Goal: Information Seeking & Learning: Learn about a topic

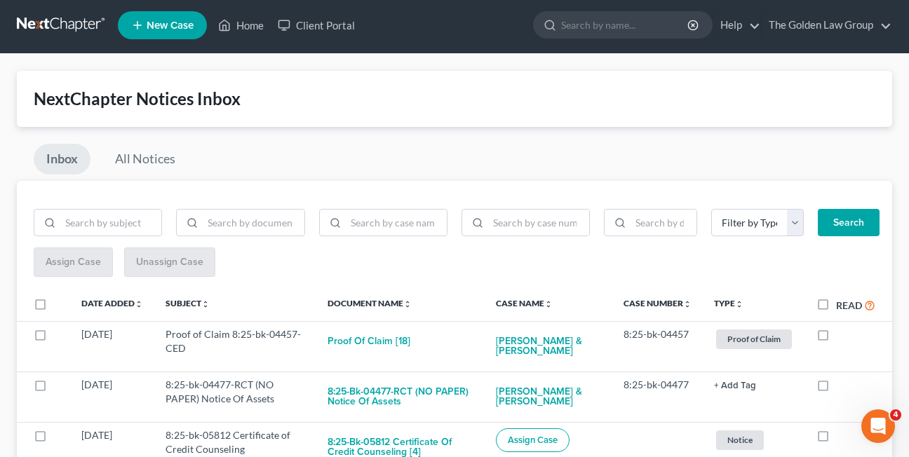
click at [361, 170] on div "Inbox All Notices" at bounding box center [454, 162] width 875 height 37
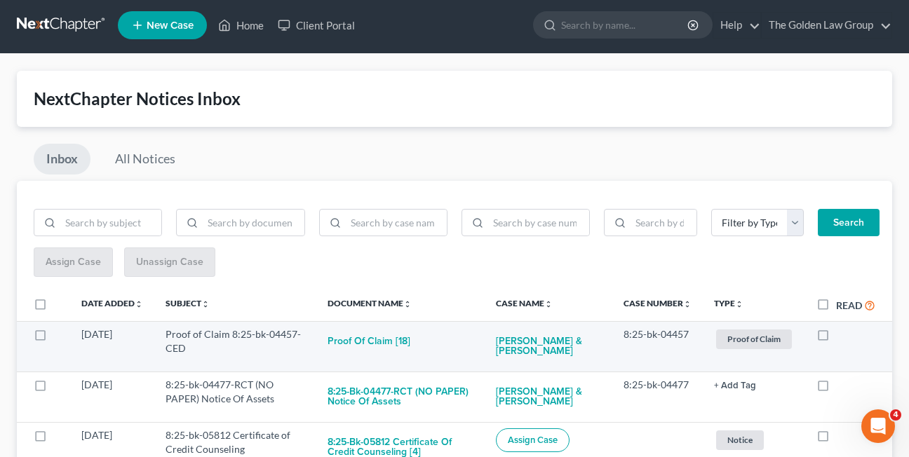
click at [836, 338] on label at bounding box center [836, 338] width 0 height 0
click at [842, 333] on input "checkbox" at bounding box center [846, 332] width 9 height 9
checkbox input "true"
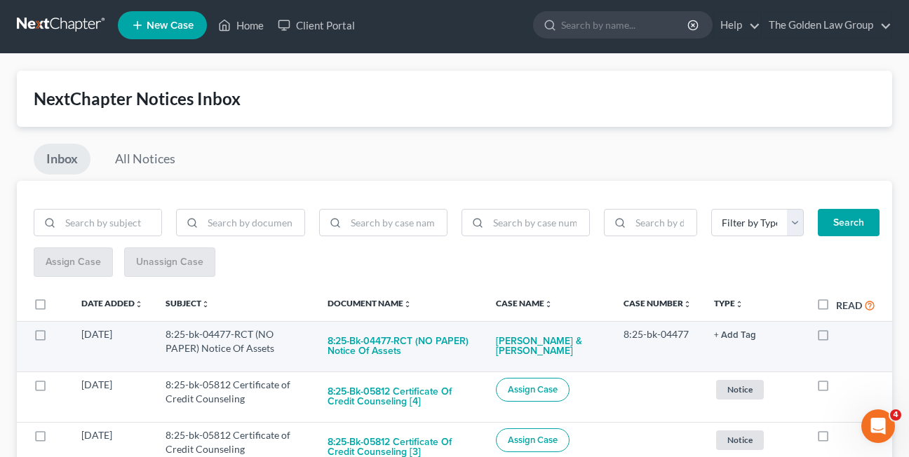
click at [836, 338] on label at bounding box center [836, 338] width 0 height 0
click at [842, 337] on input "checkbox" at bounding box center [846, 332] width 9 height 9
checkbox input "true"
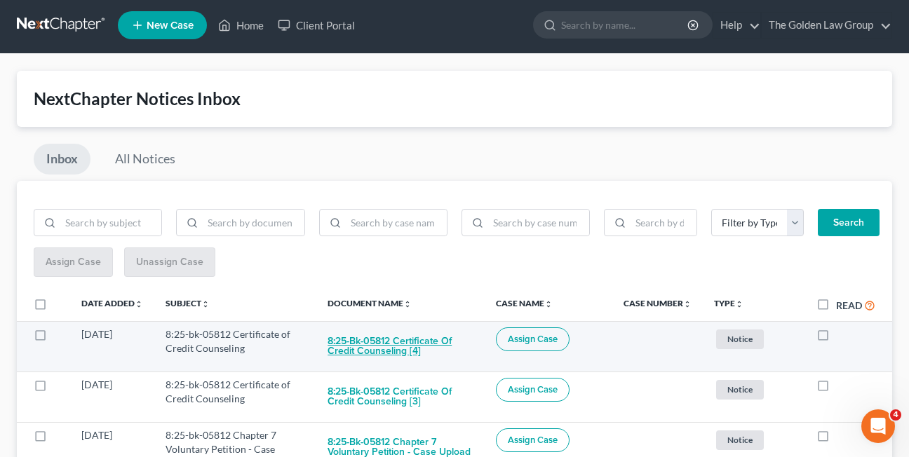
click at [361, 355] on button "8:25-bk-05812 Certificate of Credit Counseling [4]" at bounding box center [401, 347] width 146 height 38
checkbox input "true"
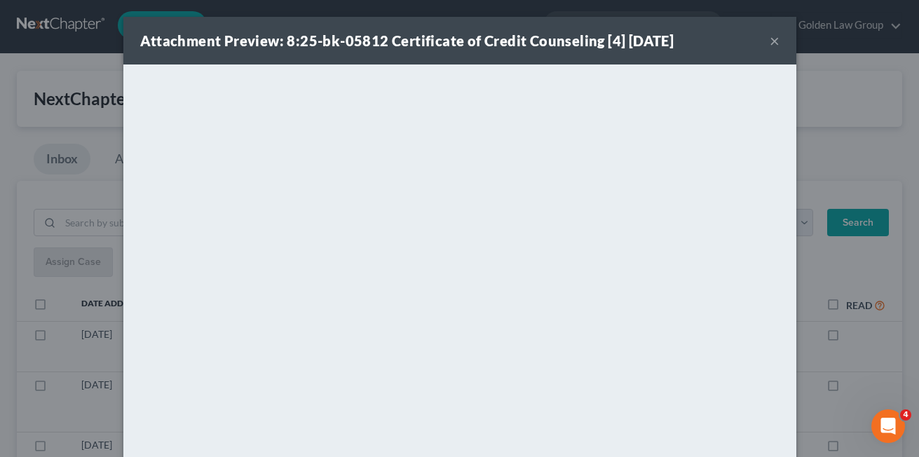
click at [770, 43] on button "×" at bounding box center [775, 40] width 10 height 17
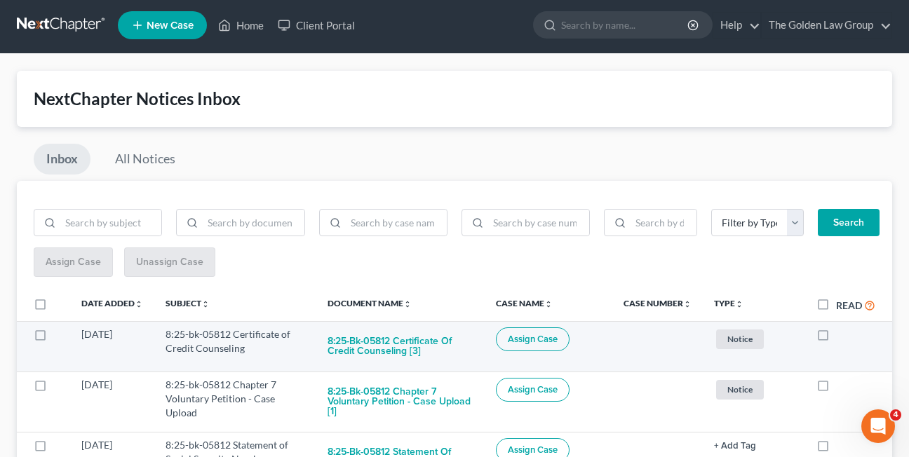
click at [836, 338] on label at bounding box center [836, 338] width 0 height 0
click at [842, 337] on input "checkbox" at bounding box center [846, 332] width 9 height 9
checkbox input "true"
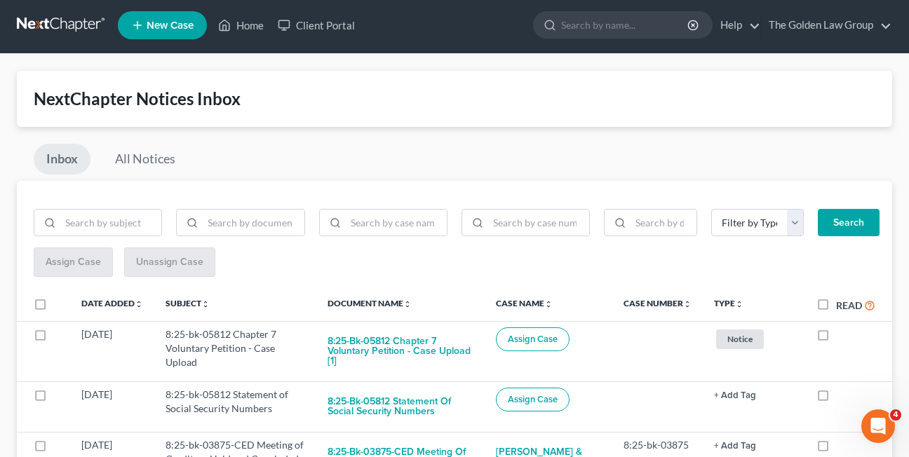
click at [836, 338] on label at bounding box center [836, 338] width 0 height 0
click at [842, 337] on input "checkbox" at bounding box center [846, 332] width 9 height 9
checkbox input "true"
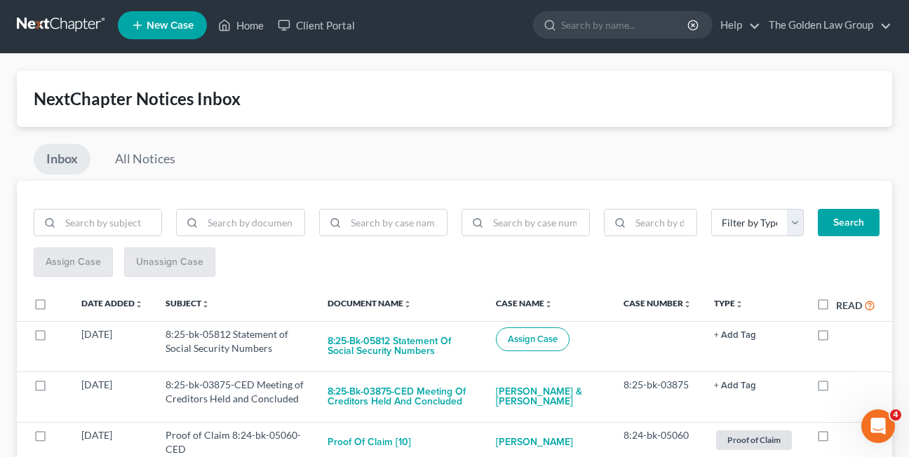
click at [836, 338] on label at bounding box center [836, 338] width 0 height 0
click at [842, 337] on input "checkbox" at bounding box center [846, 332] width 9 height 9
checkbox input "true"
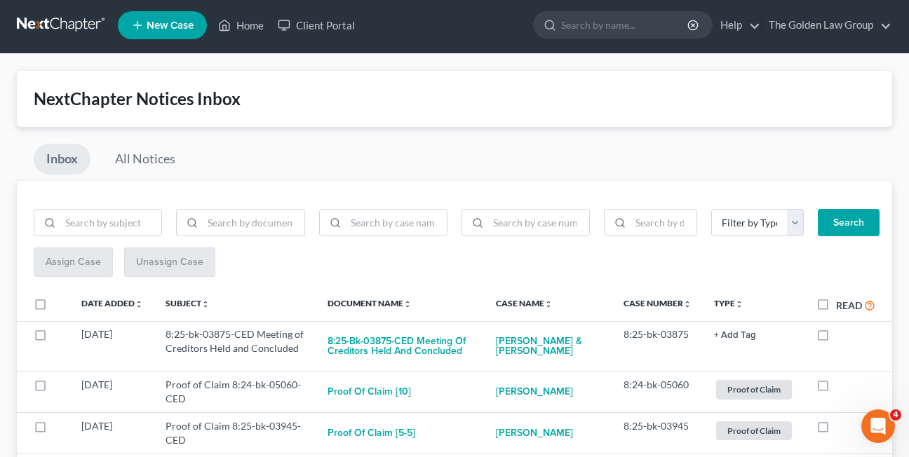
click at [836, 338] on label at bounding box center [836, 338] width 0 height 0
click at [842, 337] on input "checkbox" at bounding box center [846, 332] width 9 height 9
checkbox input "true"
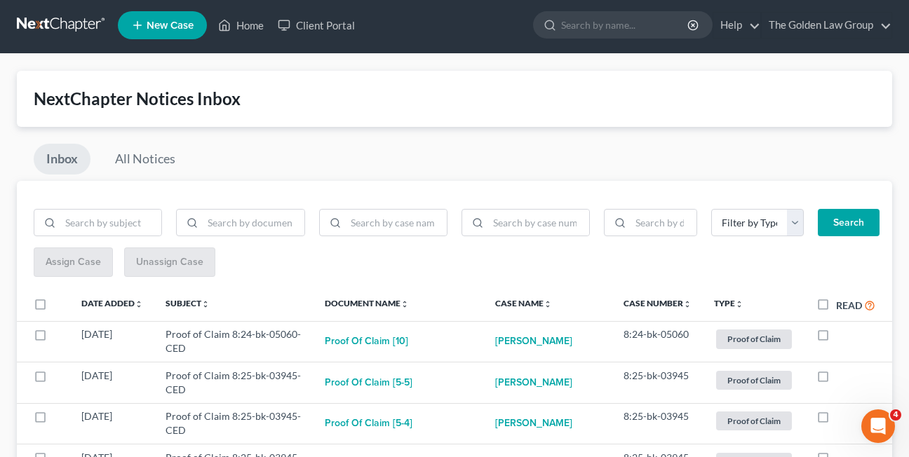
click at [836, 338] on label at bounding box center [836, 338] width 0 height 0
click at [842, 337] on input "checkbox" at bounding box center [846, 332] width 9 height 9
checkbox input "true"
click at [836, 338] on label at bounding box center [836, 338] width 0 height 0
click at [842, 337] on input "checkbox" at bounding box center [846, 332] width 9 height 9
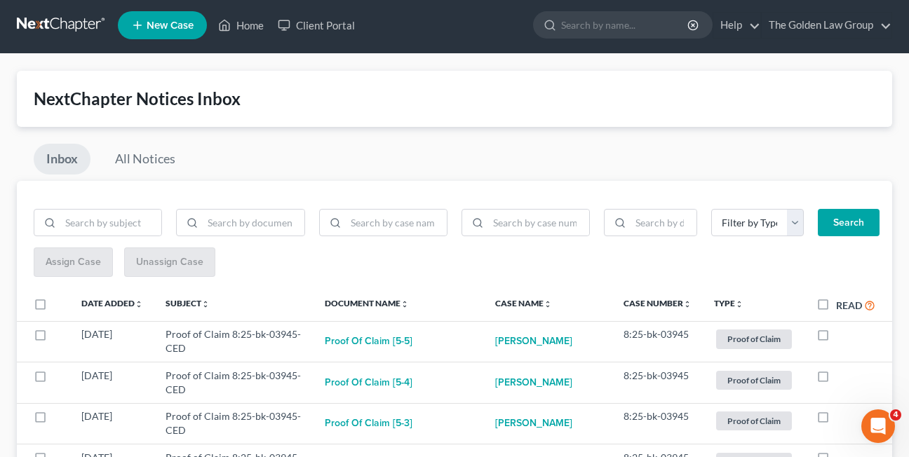
checkbox input "true"
click at [836, 338] on label at bounding box center [836, 338] width 0 height 0
click at [842, 337] on input "checkbox" at bounding box center [846, 332] width 9 height 9
checkbox input "true"
click at [836, 338] on label at bounding box center [836, 338] width 0 height 0
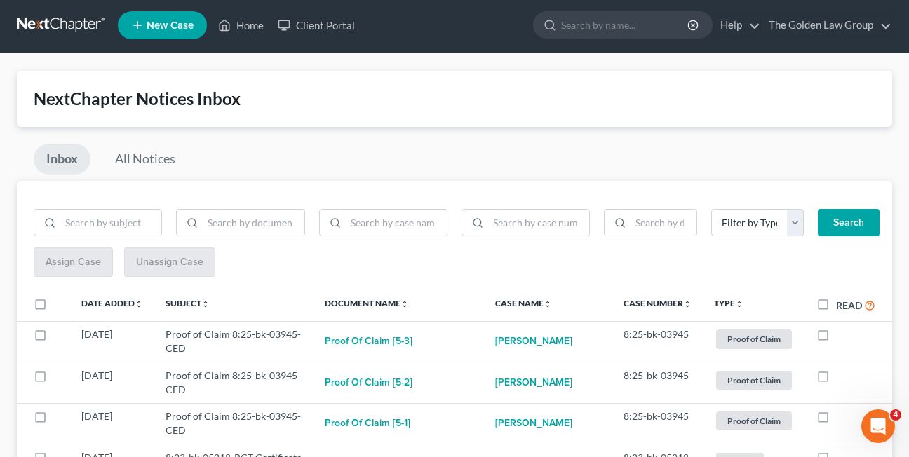
click at [842, 337] on input "checkbox" at bounding box center [846, 332] width 9 height 9
checkbox input "true"
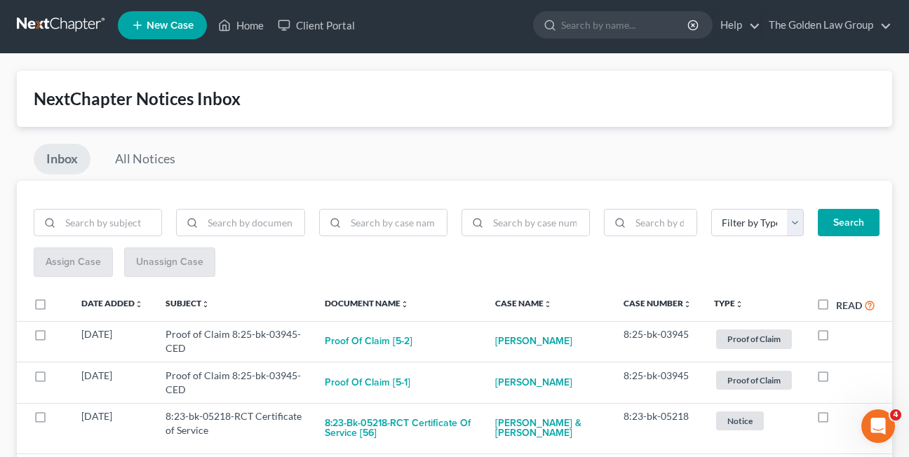
click at [836, 338] on label at bounding box center [836, 338] width 0 height 0
click at [842, 337] on input "checkbox" at bounding box center [846, 332] width 9 height 9
checkbox input "true"
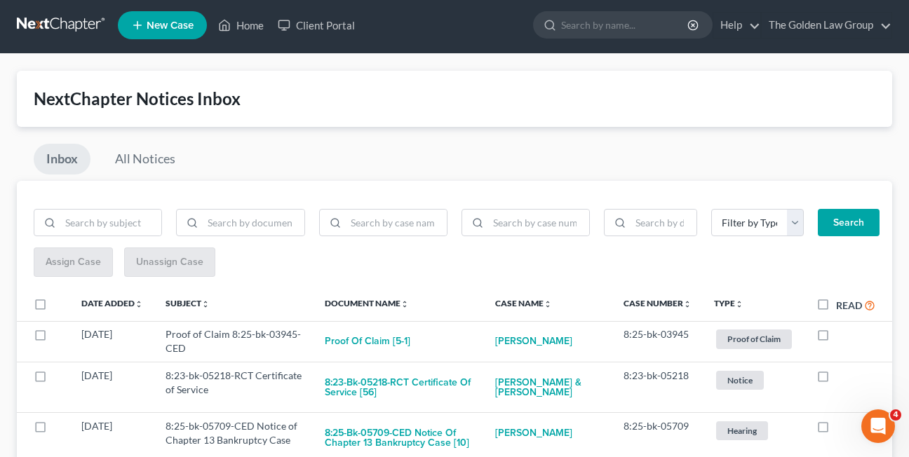
click at [836, 338] on label at bounding box center [836, 338] width 0 height 0
click at [842, 337] on input "checkbox" at bounding box center [846, 332] width 9 height 9
checkbox input "true"
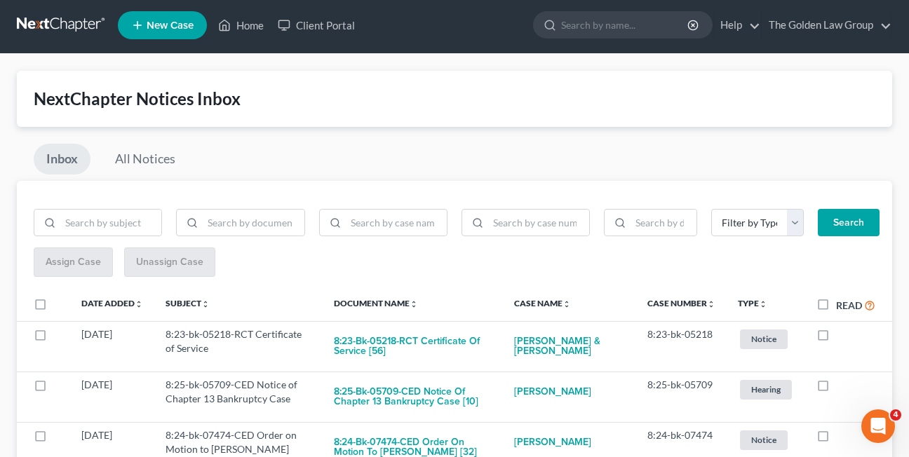
click at [836, 338] on label at bounding box center [836, 338] width 0 height 0
click at [842, 337] on input "checkbox" at bounding box center [846, 332] width 9 height 9
checkbox input "true"
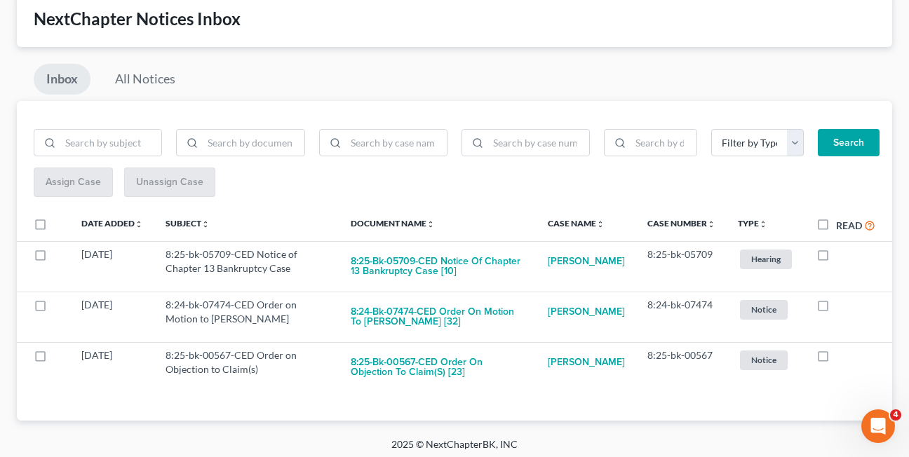
scroll to position [88, 0]
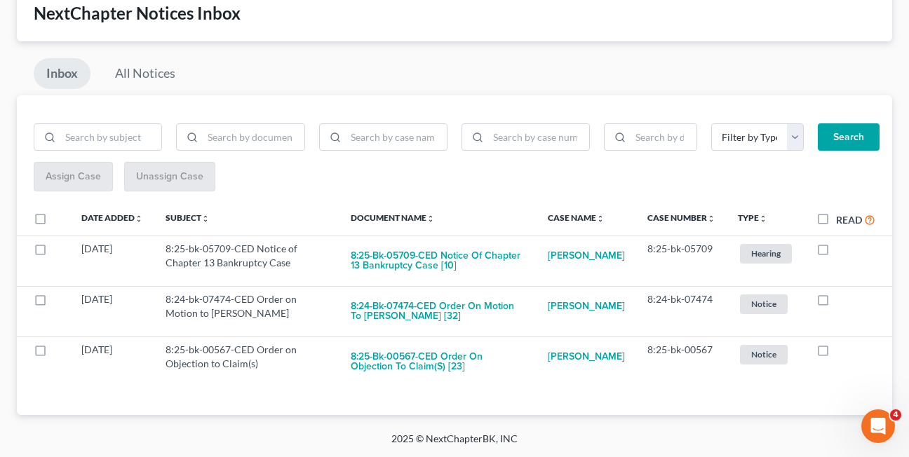
drag, startPoint x: 11, startPoint y: 67, endPoint x: 5, endPoint y: 100, distance: 33.6
click at [11, 67] on div "NextChapter Notices Inbox Inbox All Notices Filter by Type Hearing Notice Proof…" at bounding box center [454, 200] width 909 height 464
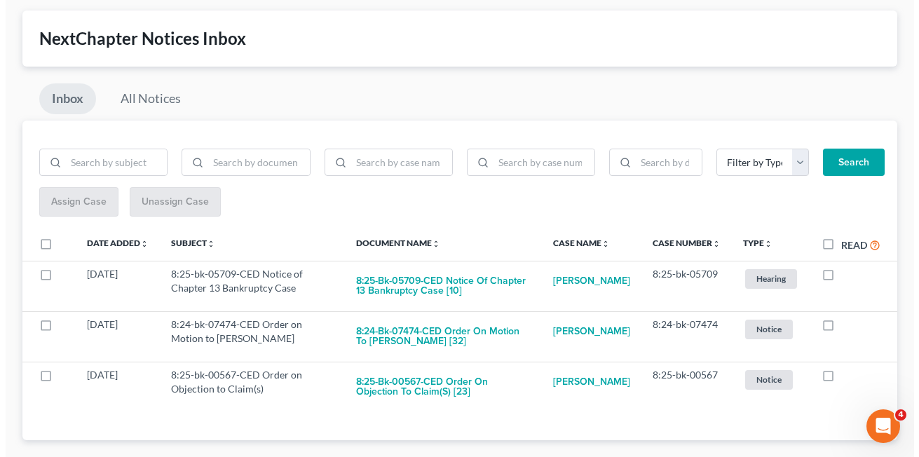
scroll to position [88, 0]
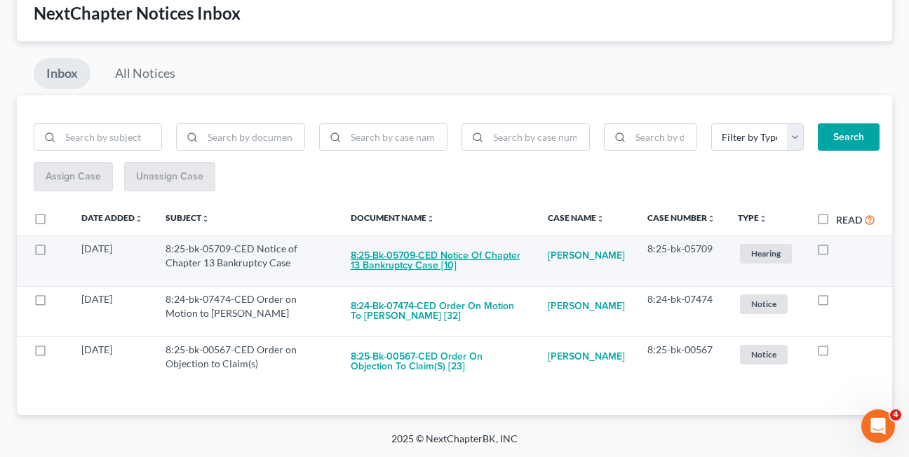
click at [410, 267] on button "8:25-bk-05709-CED Notice of Chapter 13 Bankruptcy Case [10]" at bounding box center [438, 261] width 175 height 38
checkbox input "true"
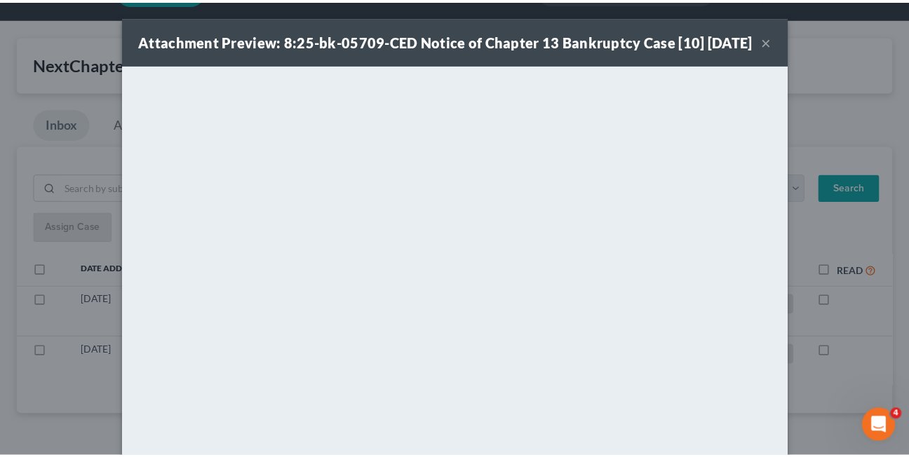
scroll to position [38, 0]
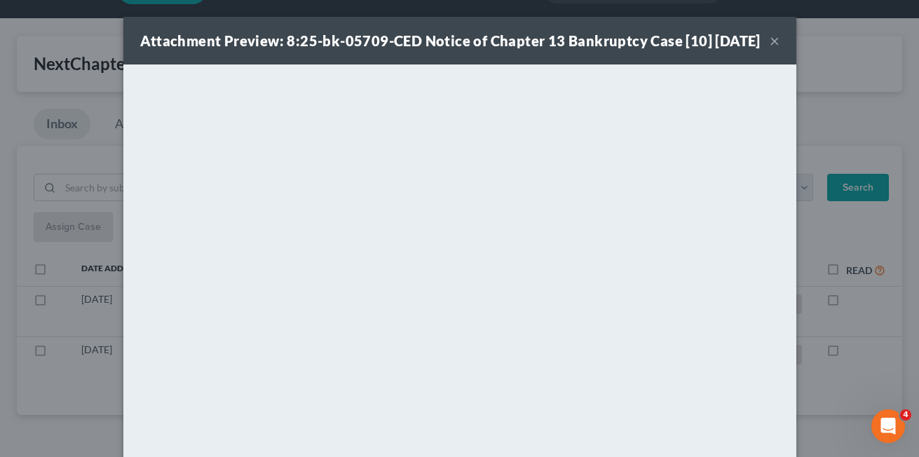
click at [757, 25] on div "Attachment Preview: 8:25-bk-05709-CED Notice of Chapter 13 Bankruptcy Case [10]…" at bounding box center [459, 41] width 673 height 48
click at [620, 50] on div "Attachment Preview: 8:25-bk-05709-CED Notice of Chapter 13 Bankruptcy Case [10]…" at bounding box center [450, 41] width 621 height 20
click at [770, 49] on button "×" at bounding box center [775, 40] width 10 height 17
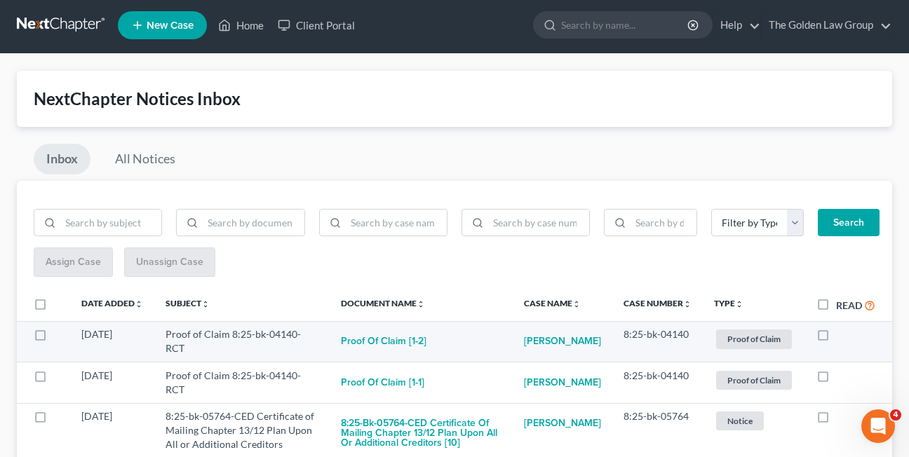
click at [836, 338] on label at bounding box center [836, 338] width 0 height 0
click at [842, 336] on input "checkbox" at bounding box center [846, 332] width 9 height 9
checkbox input "true"
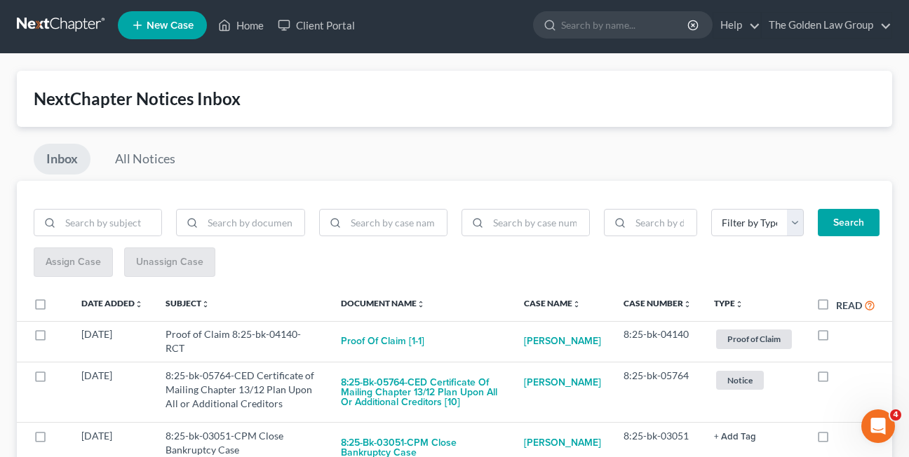
click at [836, 338] on label at bounding box center [836, 338] width 0 height 0
click at [842, 336] on input "checkbox" at bounding box center [846, 332] width 9 height 9
checkbox input "true"
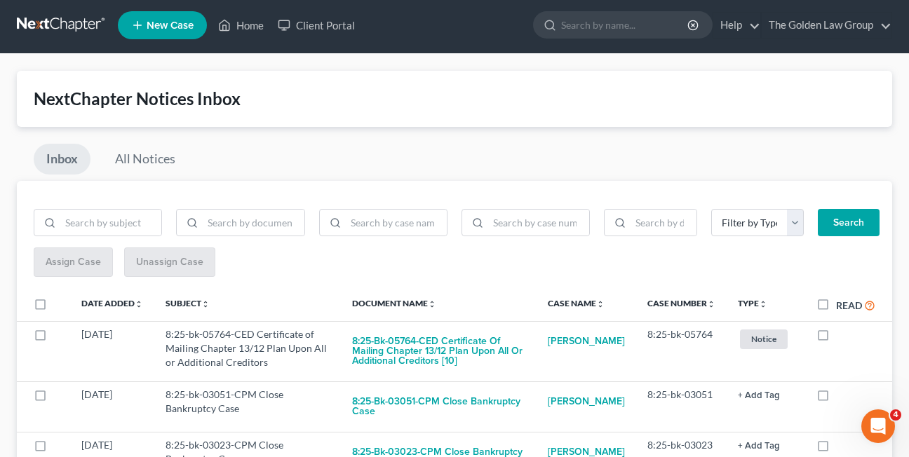
click at [836, 338] on label at bounding box center [836, 338] width 0 height 0
click at [842, 336] on input "checkbox" at bounding box center [846, 332] width 9 height 9
checkbox input "true"
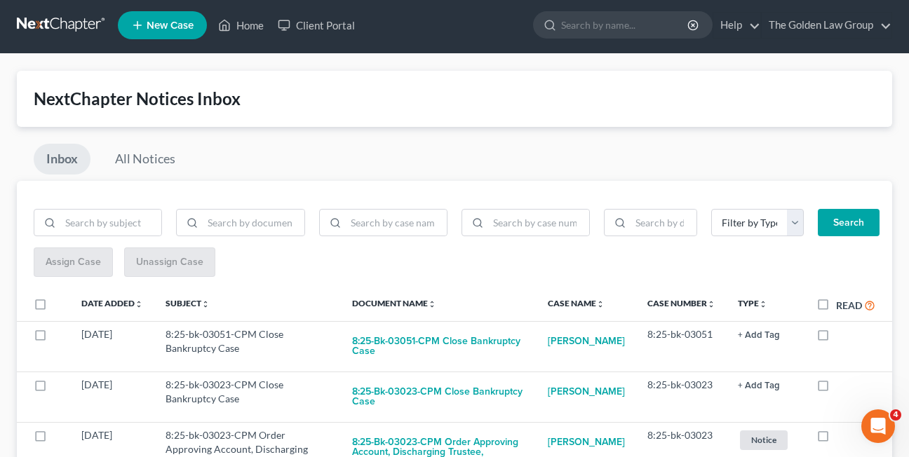
click at [836, 338] on label at bounding box center [836, 338] width 0 height 0
click at [842, 336] on input "checkbox" at bounding box center [846, 332] width 9 height 9
checkbox input "true"
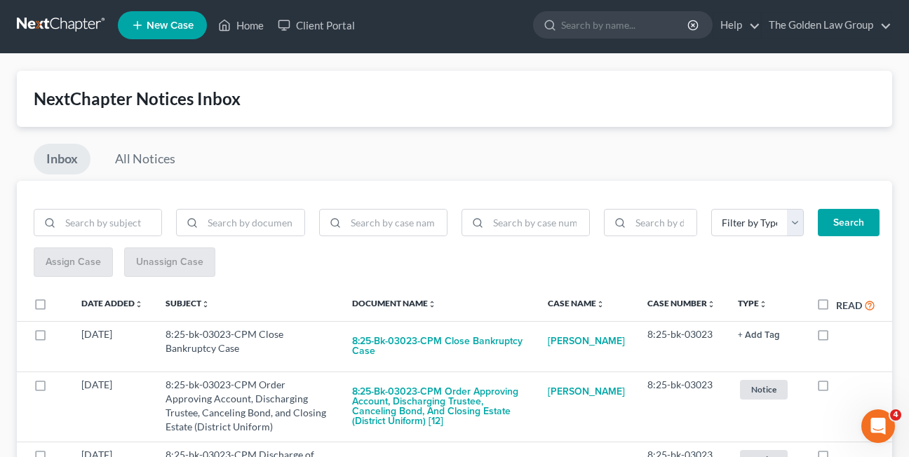
click at [836, 338] on label at bounding box center [836, 338] width 0 height 0
click at [842, 336] on input "checkbox" at bounding box center [846, 332] width 9 height 9
checkbox input "true"
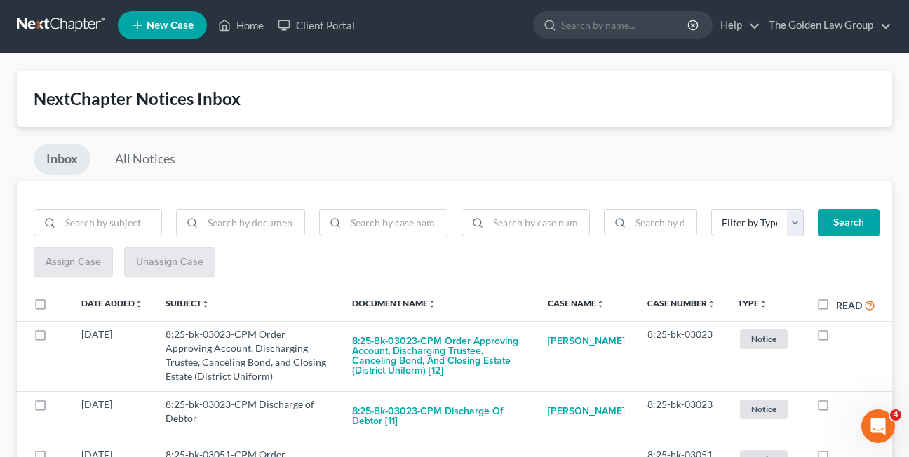
click at [836, 338] on label at bounding box center [836, 338] width 0 height 0
click at [842, 336] on input "checkbox" at bounding box center [846, 332] width 9 height 9
checkbox input "true"
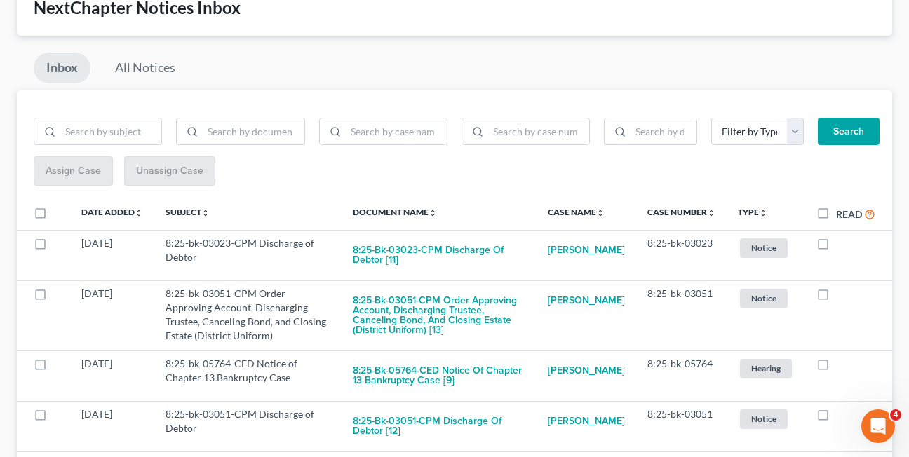
scroll to position [100, 0]
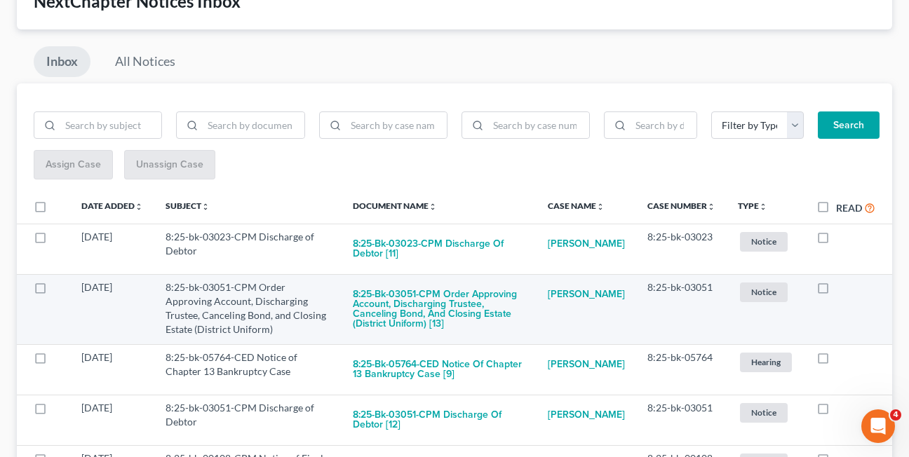
click at [836, 291] on label at bounding box center [836, 291] width 0 height 0
click at [842, 288] on input "checkbox" at bounding box center [846, 285] width 9 height 9
checkbox input "true"
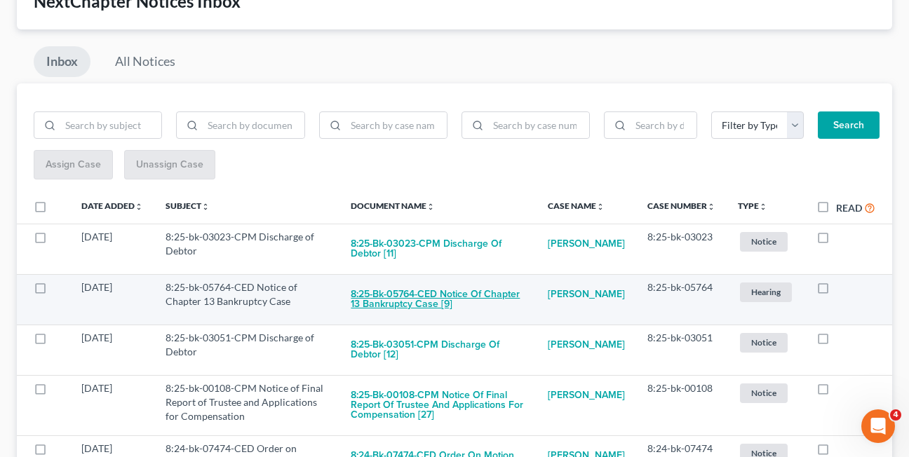
click at [407, 300] on button "8:25-bk-05764-CED Notice of Chapter 13 Bankruptcy Case [9]" at bounding box center [438, 300] width 175 height 38
checkbox input "true"
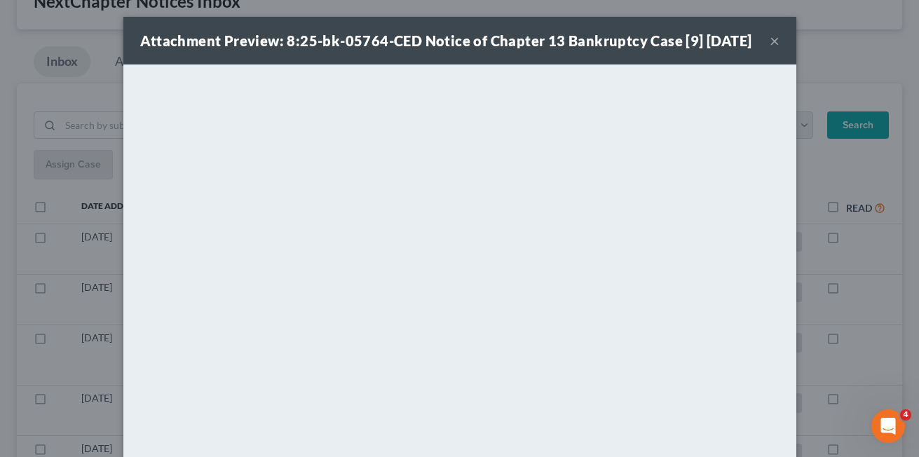
click at [771, 48] on button "×" at bounding box center [775, 40] width 10 height 17
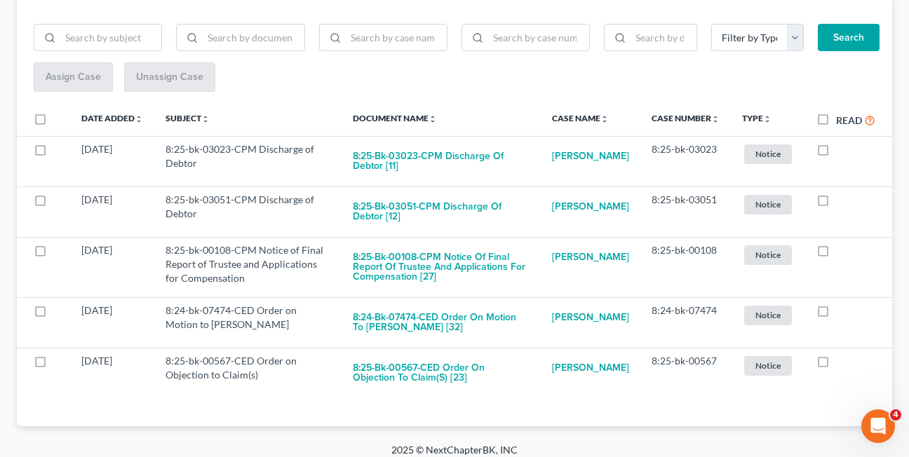
scroll to position [199, 0]
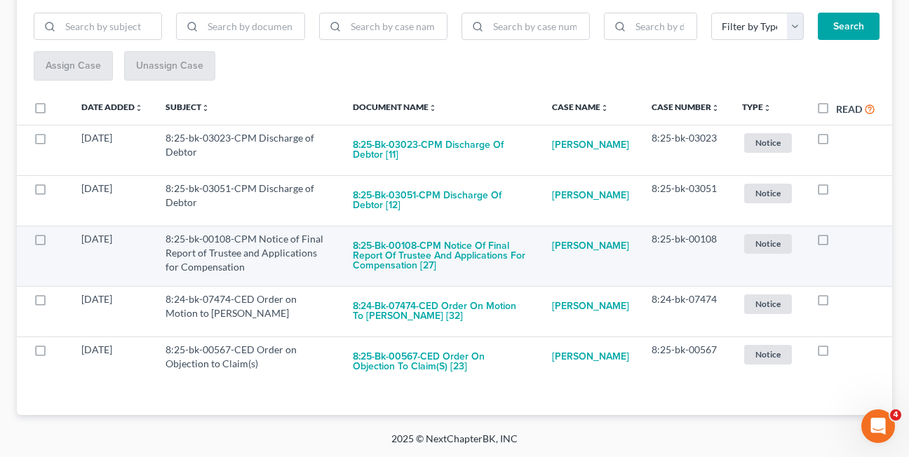
click at [836, 243] on label at bounding box center [836, 243] width 0 height 0
click at [842, 240] on input "checkbox" at bounding box center [846, 236] width 9 height 9
checkbox input "true"
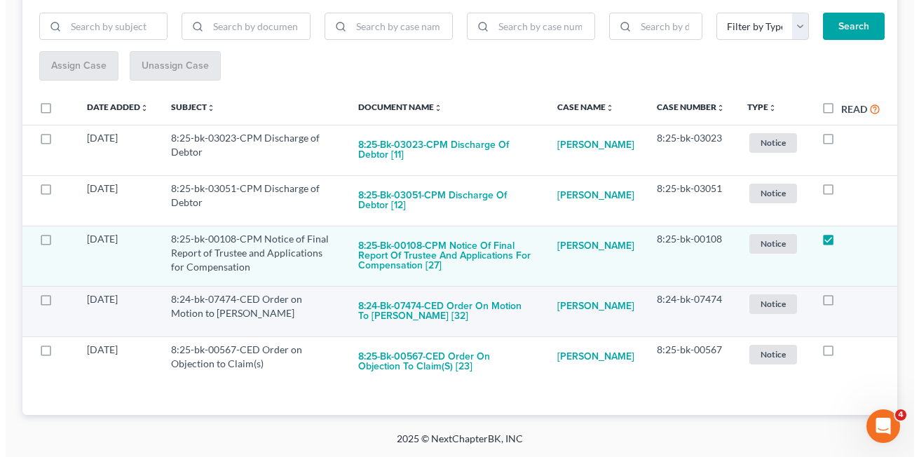
scroll to position [139, 0]
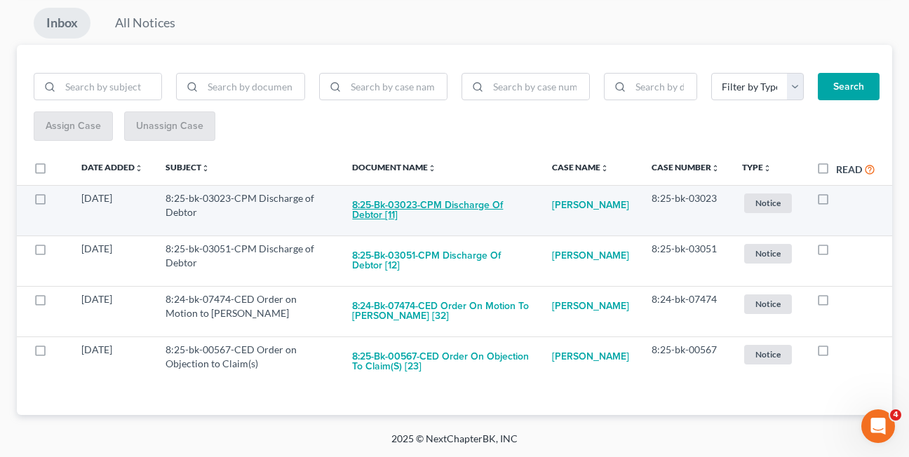
click at [478, 203] on button "8:25-bk-03023-CPM Discharge of Debtor [11]" at bounding box center [440, 210] width 177 height 38
checkbox input "true"
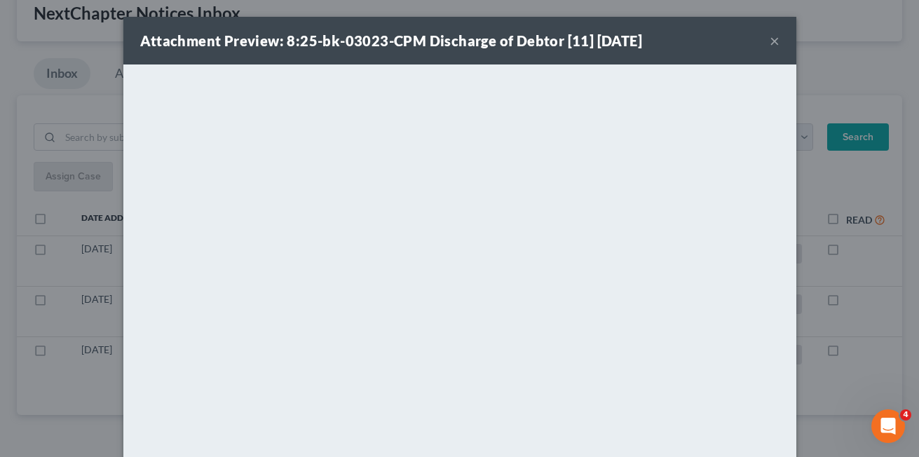
scroll to position [88, 0]
drag, startPoint x: 429, startPoint y: 42, endPoint x: 574, endPoint y: 47, distance: 146.0
click at [577, 43] on strong "Attachment Preview: 8:25-bk-03023-CPM Discharge of Debtor [11] 08/15/2025" at bounding box center [391, 40] width 503 height 17
copy strong "Discharge of Debtor [11"
click at [770, 41] on button "×" at bounding box center [775, 40] width 10 height 17
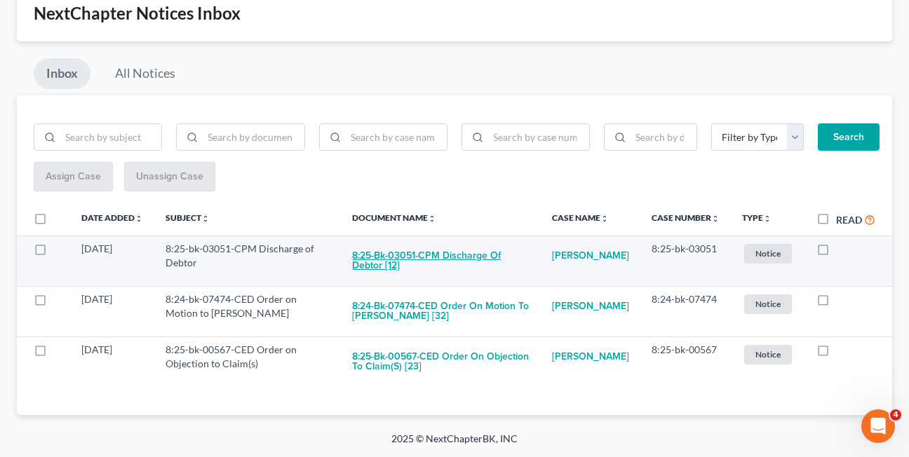
click at [403, 258] on button "8:25-bk-03051-CPM Discharge of Debtor [12]" at bounding box center [440, 261] width 177 height 38
checkbox input "true"
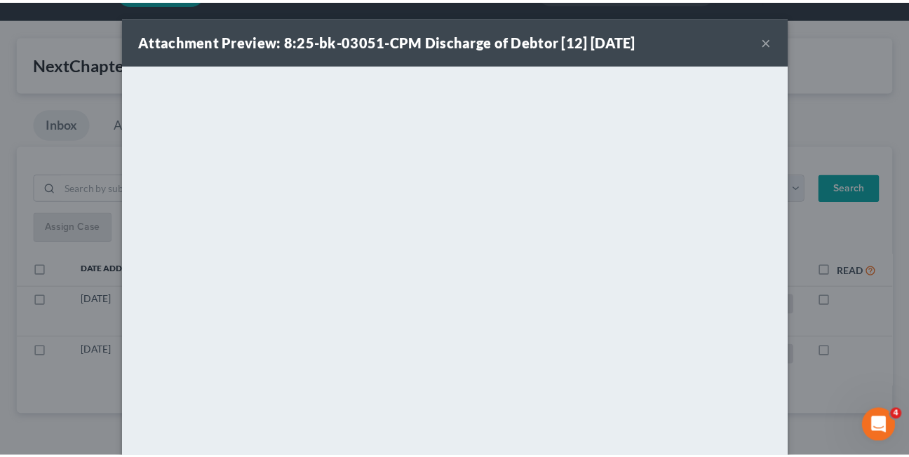
scroll to position [38, 0]
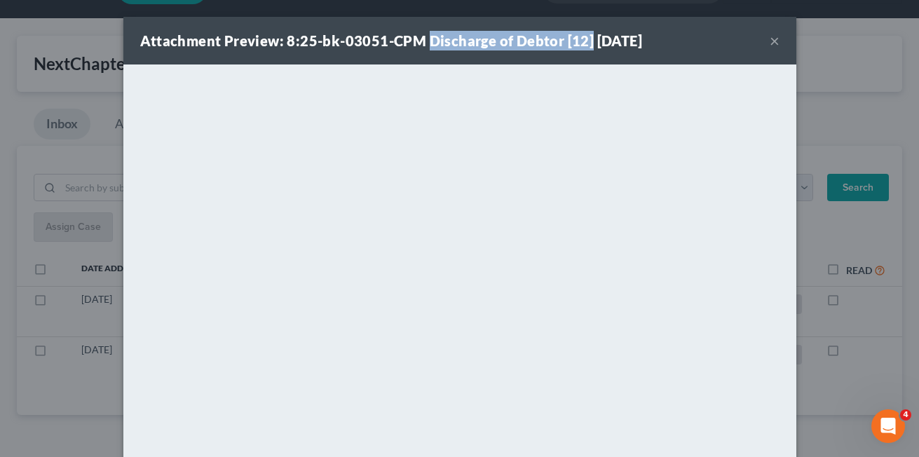
drag, startPoint x: 422, startPoint y: 41, endPoint x: 582, endPoint y: 37, distance: 160.0
click at [582, 37] on strong "Attachment Preview: 8:25-bk-03051-CPM Discharge of Debtor [12] 08/15/2025" at bounding box center [391, 40] width 503 height 17
copy strong "Discharge of Debtor [12]"
click at [770, 41] on button "×" at bounding box center [775, 40] width 10 height 17
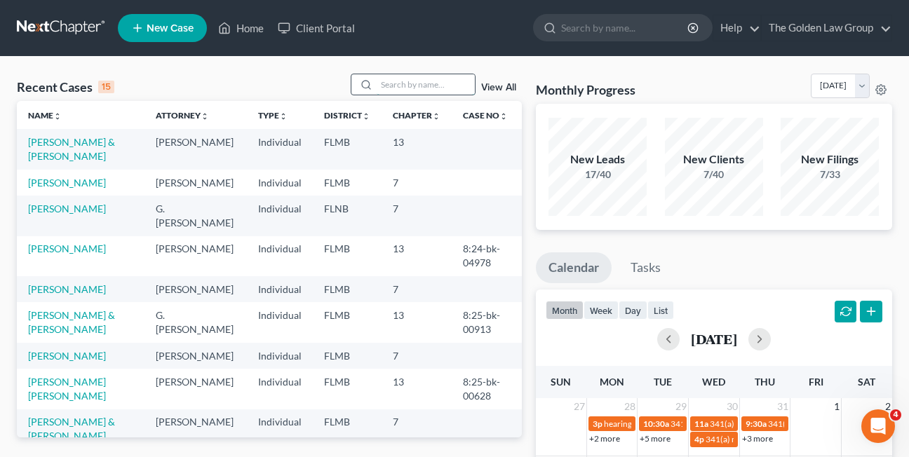
click at [387, 86] on input "search" at bounding box center [426, 84] width 98 height 20
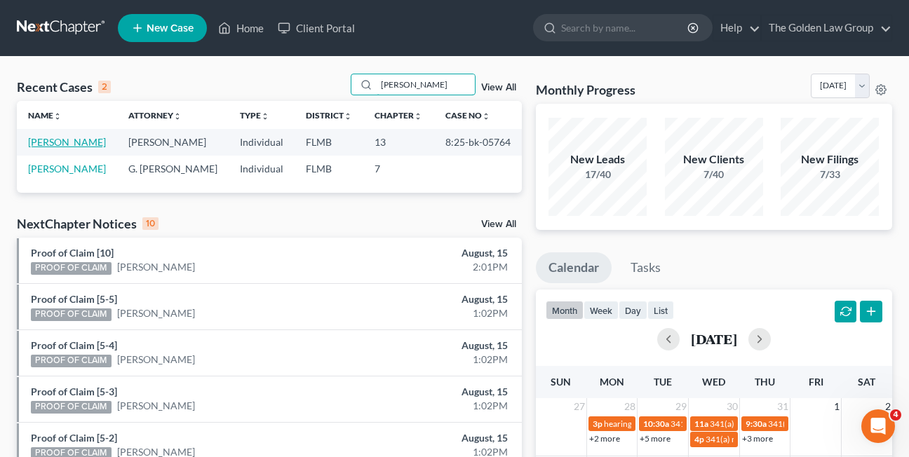
type input "boucher"
click at [59, 147] on link "Boucher, Justin" at bounding box center [67, 142] width 78 height 12
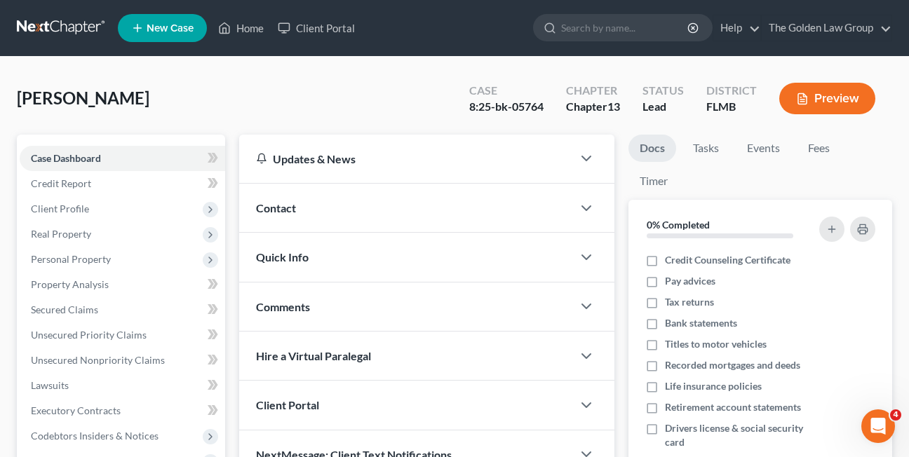
click at [394, 14] on ul "New Case Home Client Portal - No Result - See all results Or Press Enter... Hel…" at bounding box center [505, 28] width 774 height 36
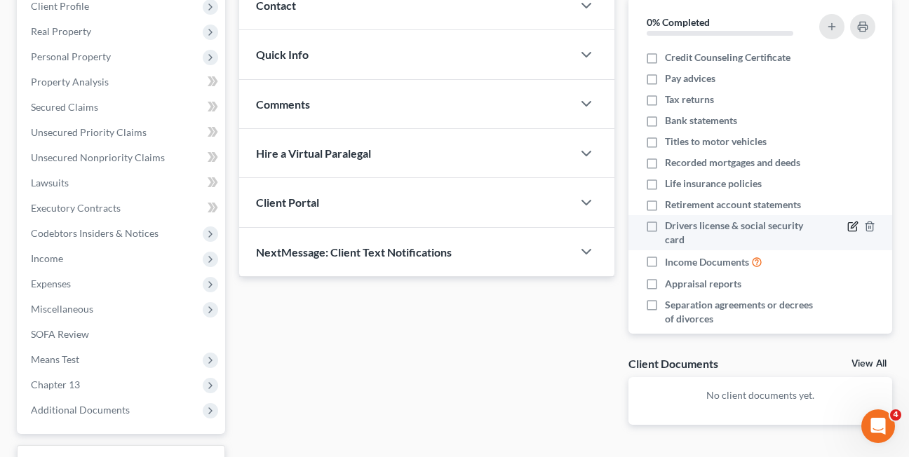
scroll to position [208, 0]
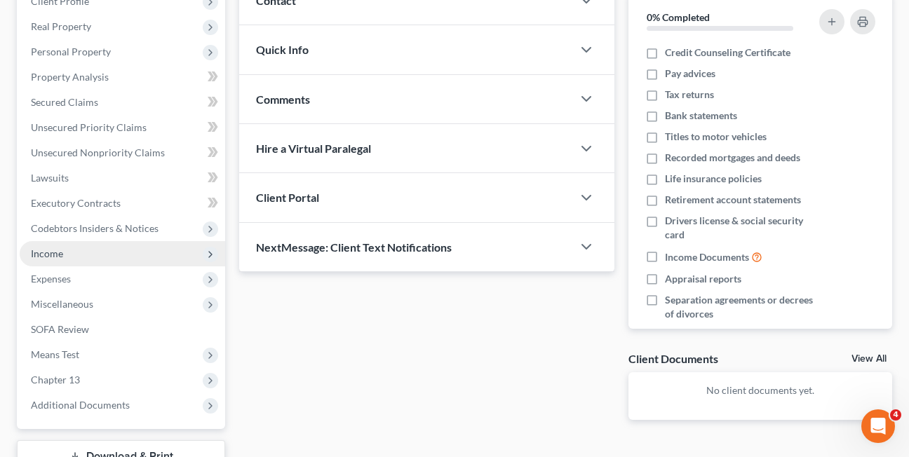
click at [41, 257] on span "Income" at bounding box center [47, 254] width 32 height 12
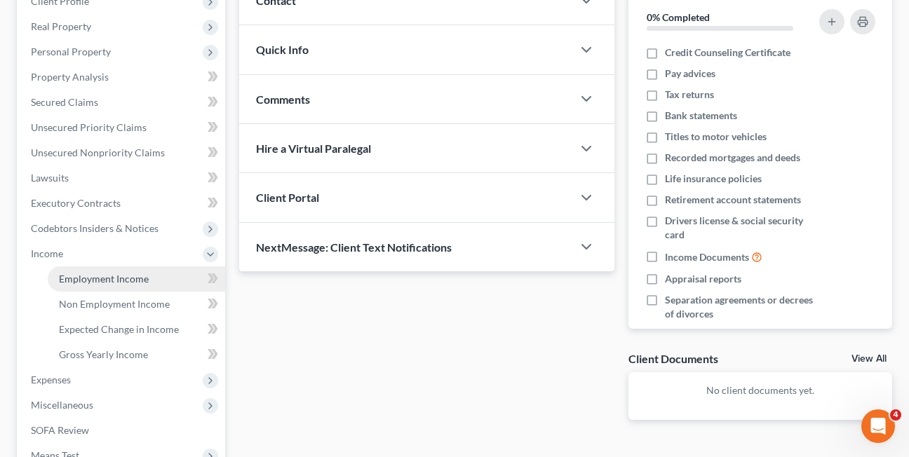
click at [93, 277] on span "Employment Income" at bounding box center [104, 279] width 90 height 12
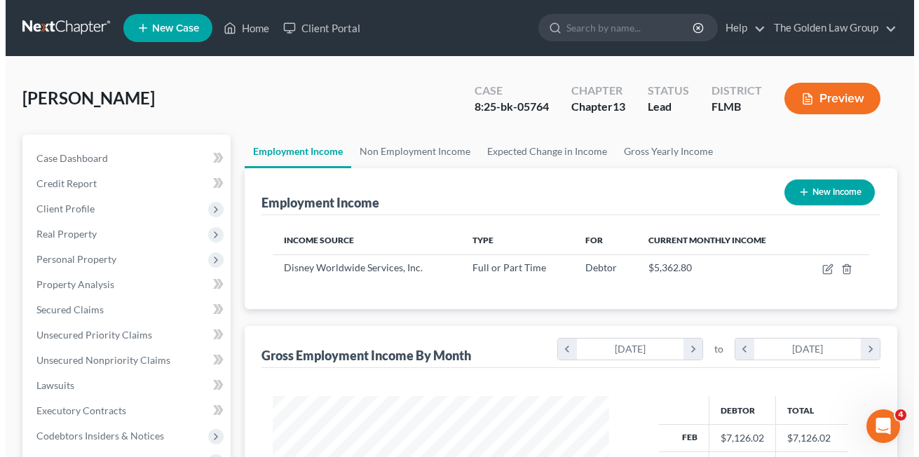
scroll to position [252, 365]
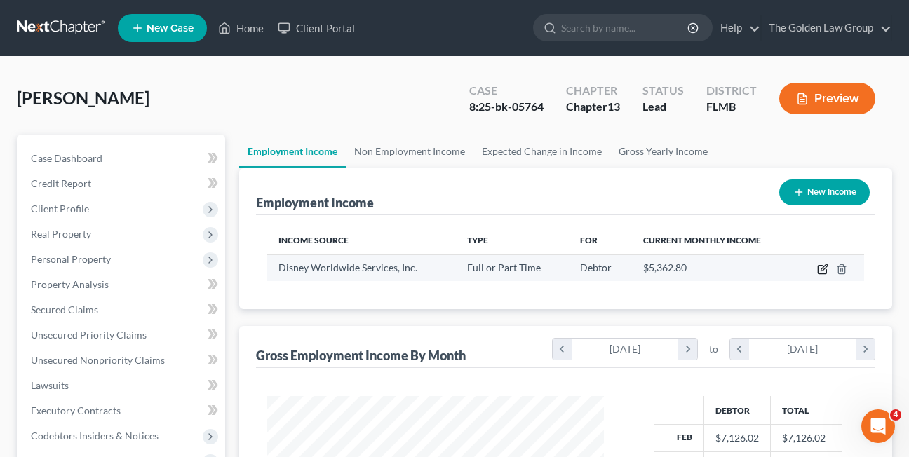
click at [824, 270] on icon "button" at bounding box center [824, 267] width 6 height 6
select select "0"
select select "9"
select select "3"
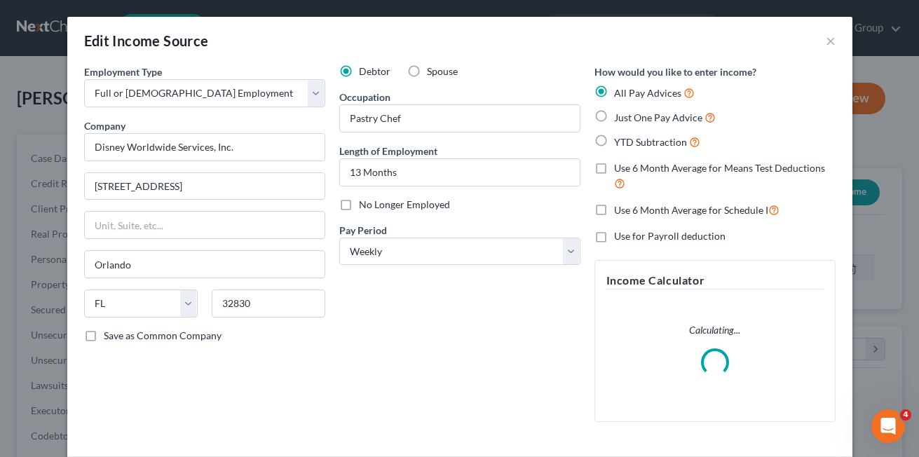
scroll to position [252, 370]
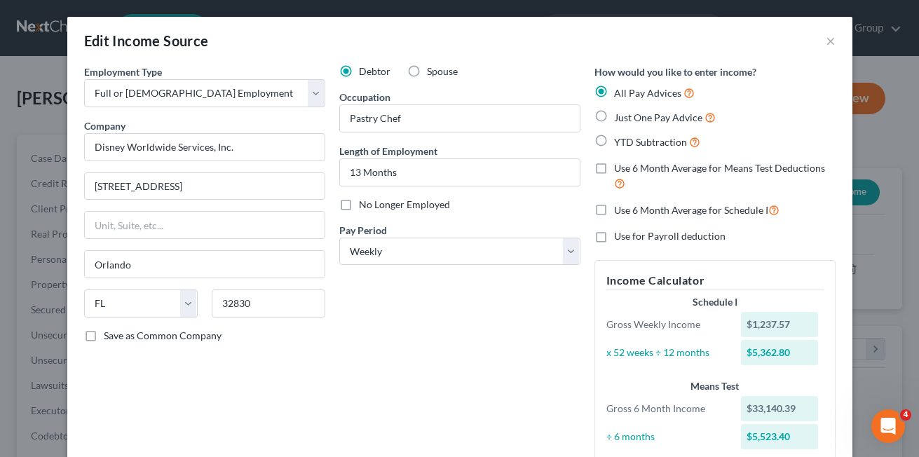
click at [681, 32] on div "Edit Income Source ×" at bounding box center [460, 41] width 786 height 48
click at [713, 40] on div "Edit Income Source ×" at bounding box center [460, 41] width 786 height 48
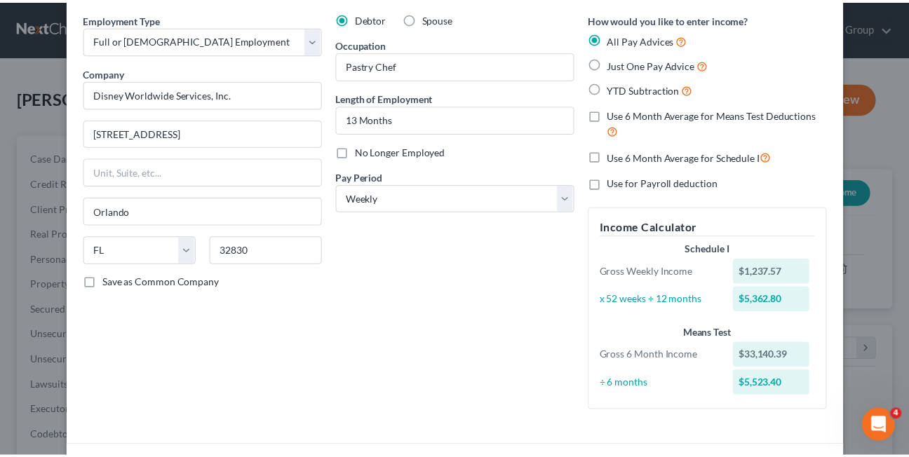
scroll to position [0, 0]
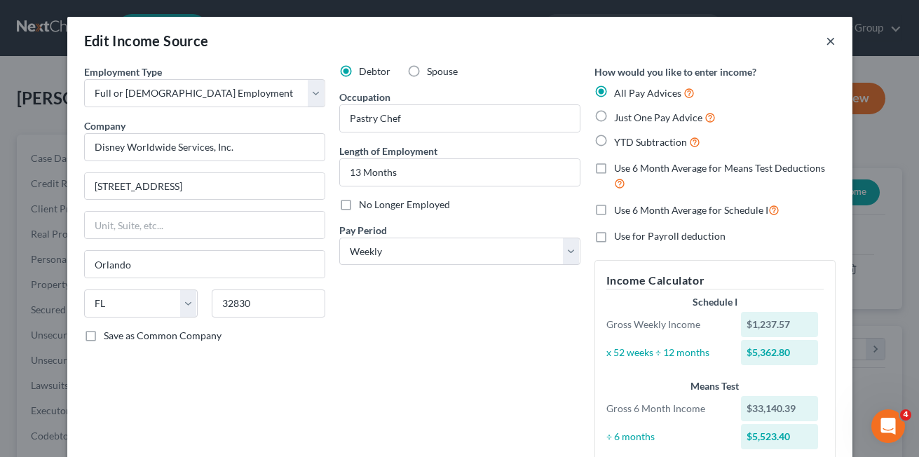
click at [826, 37] on button "×" at bounding box center [831, 40] width 10 height 17
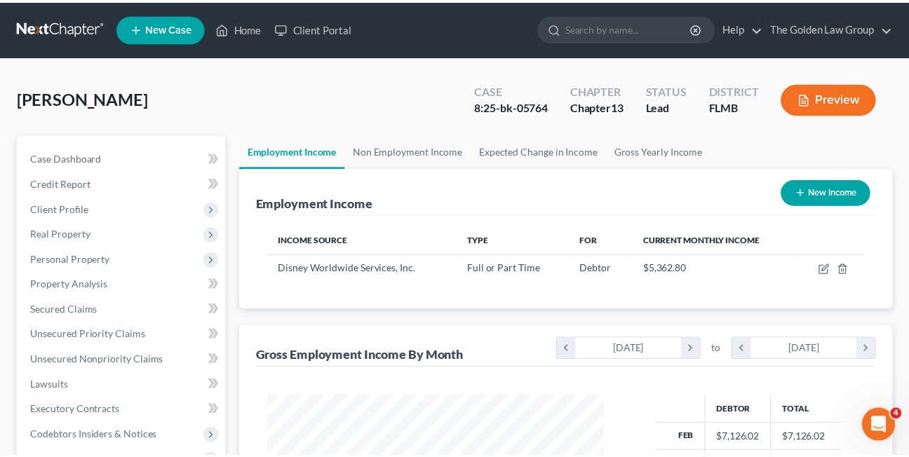
scroll to position [701118, 701004]
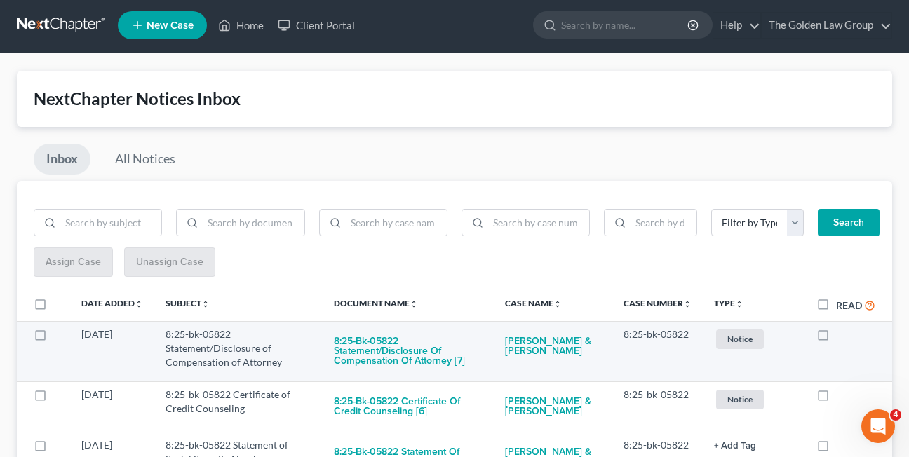
click at [836, 338] on label at bounding box center [836, 338] width 0 height 0
click at [842, 332] on input "checkbox" at bounding box center [846, 332] width 9 height 9
checkbox input "true"
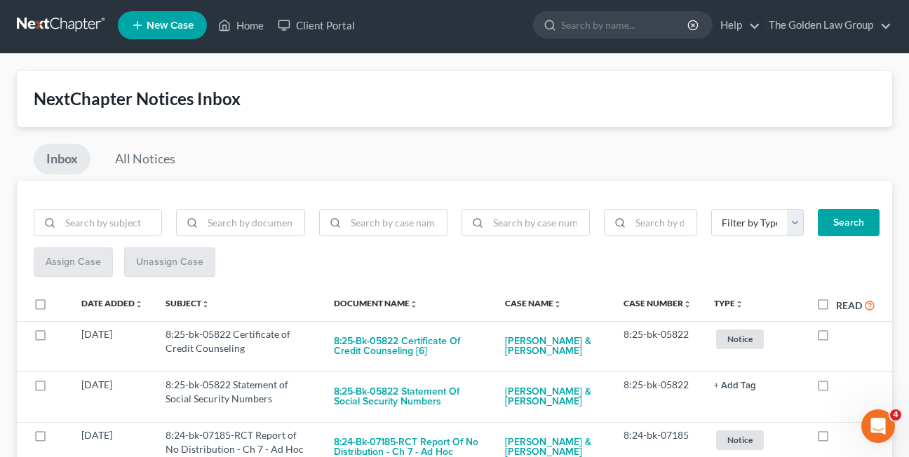
click at [836, 338] on label at bounding box center [836, 338] width 0 height 0
click at [842, 332] on input "checkbox" at bounding box center [846, 332] width 9 height 9
checkbox input "true"
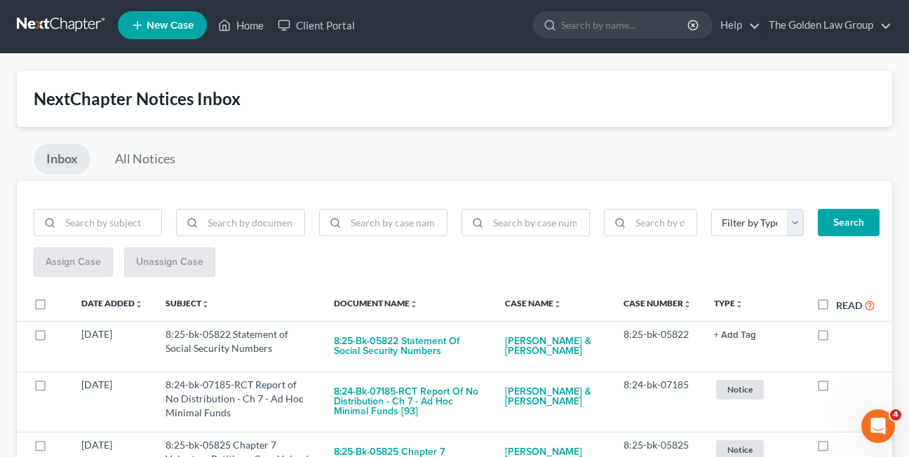
click at [836, 338] on label at bounding box center [836, 338] width 0 height 0
click at [842, 332] on input "checkbox" at bounding box center [846, 332] width 9 height 9
checkbox input "true"
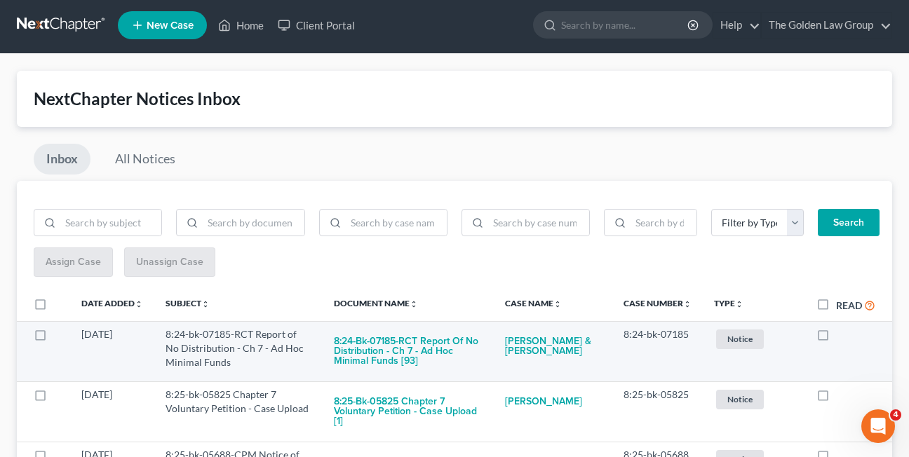
click at [836, 338] on label at bounding box center [836, 338] width 0 height 0
click at [842, 336] on input "checkbox" at bounding box center [846, 332] width 9 height 9
checkbox input "true"
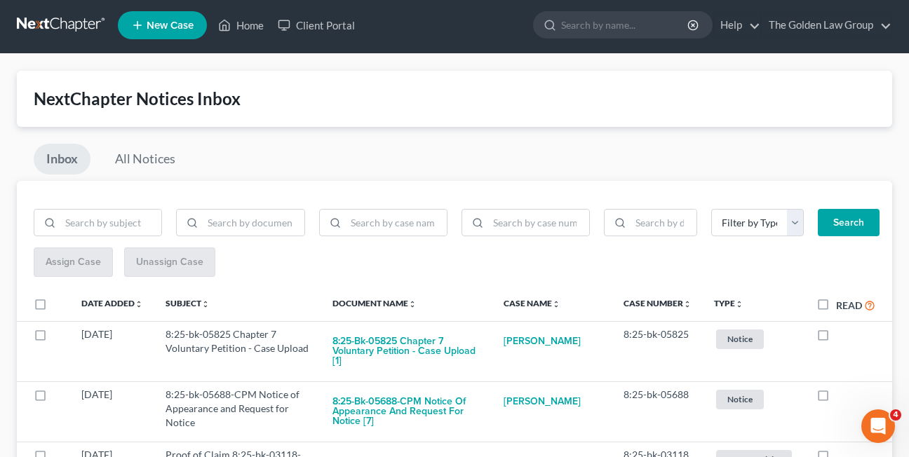
click at [836, 338] on label at bounding box center [836, 338] width 0 height 0
click at [842, 336] on input "checkbox" at bounding box center [846, 332] width 9 height 9
checkbox input "true"
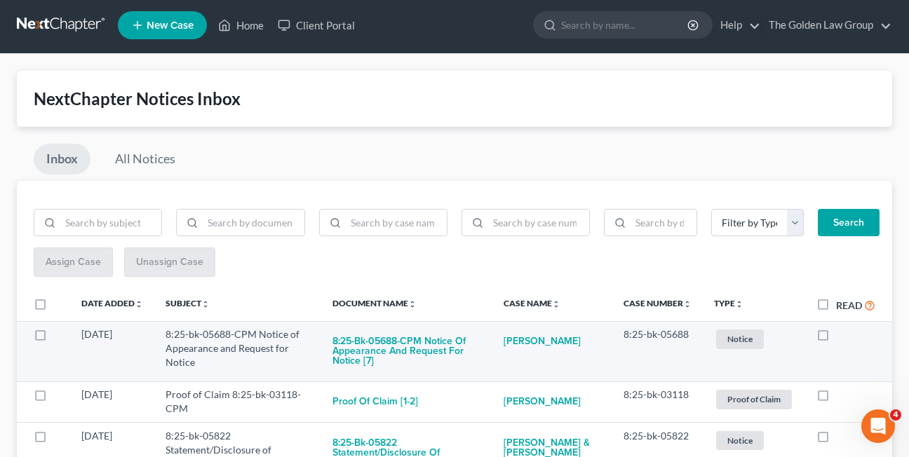
click at [836, 338] on label at bounding box center [836, 338] width 0 height 0
click at [842, 332] on input "checkbox" at bounding box center [846, 332] width 9 height 9
checkbox input "true"
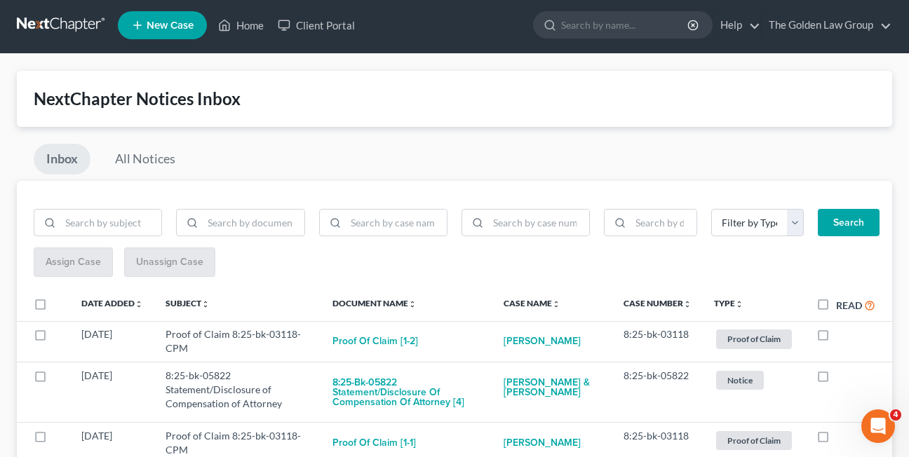
click at [836, 338] on label at bounding box center [836, 338] width 0 height 0
click at [842, 332] on input "checkbox" at bounding box center [846, 332] width 9 height 9
checkbox input "true"
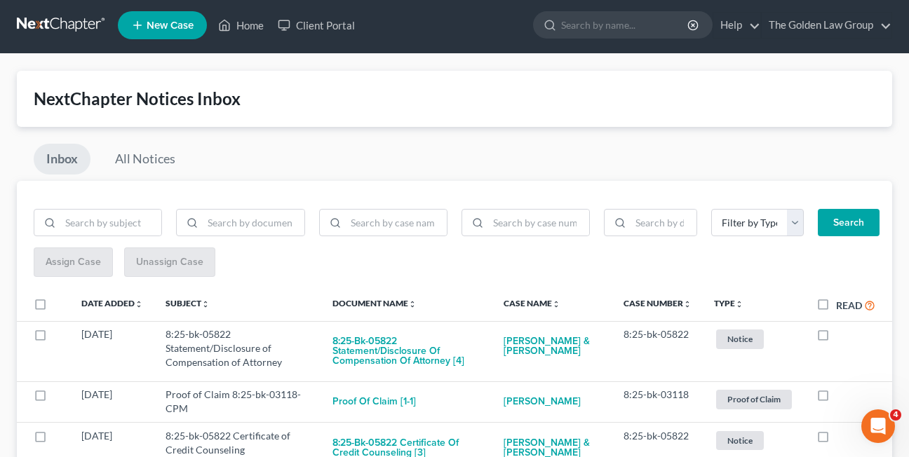
click at [836, 338] on label at bounding box center [836, 338] width 0 height 0
click at [842, 332] on input "checkbox" at bounding box center [846, 332] width 9 height 9
checkbox input "true"
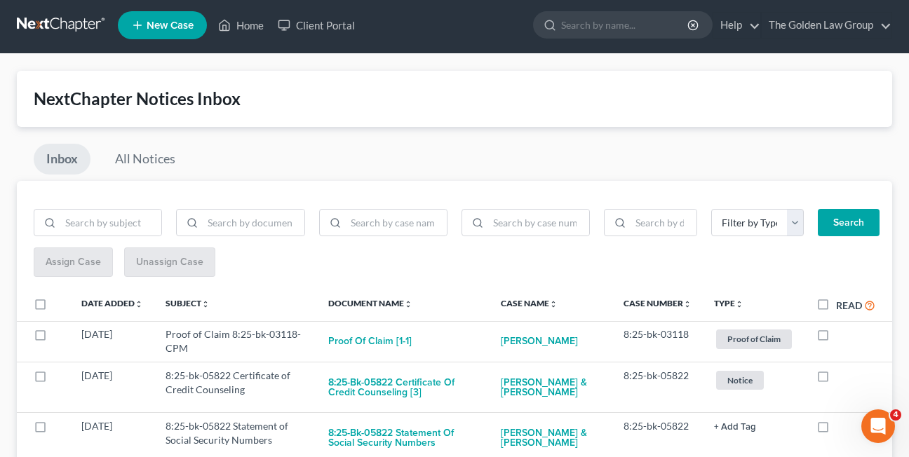
click at [836, 338] on label at bounding box center [836, 338] width 0 height 0
click at [842, 332] on input "checkbox" at bounding box center [846, 332] width 9 height 9
checkbox input "true"
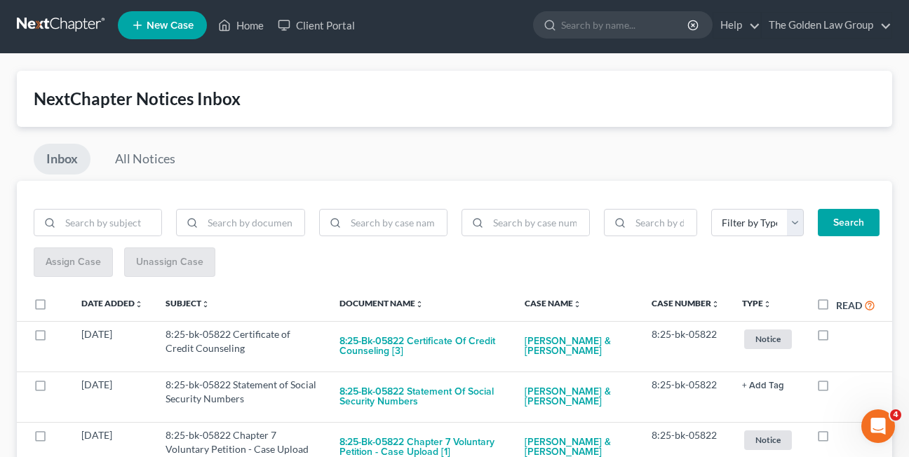
click at [836, 338] on label at bounding box center [836, 338] width 0 height 0
click at [842, 332] on input "checkbox" at bounding box center [846, 332] width 9 height 9
checkbox input "true"
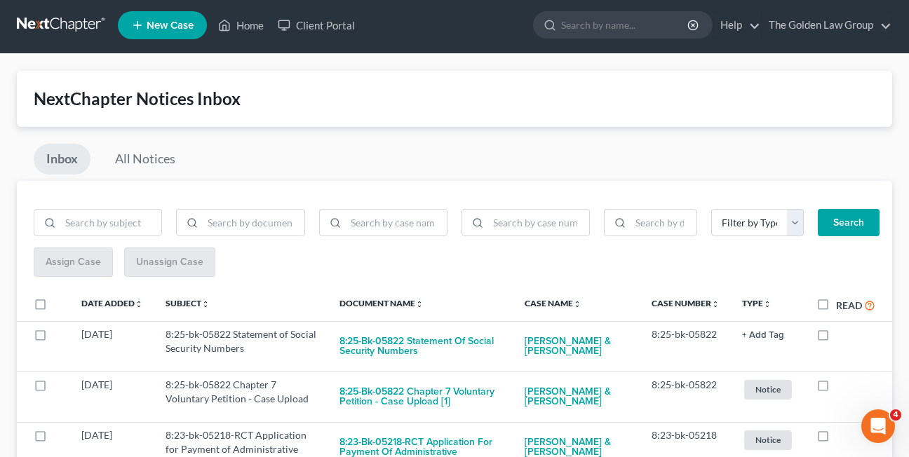
click at [836, 338] on label at bounding box center [836, 338] width 0 height 0
click at [842, 332] on input "checkbox" at bounding box center [846, 332] width 9 height 9
checkbox input "true"
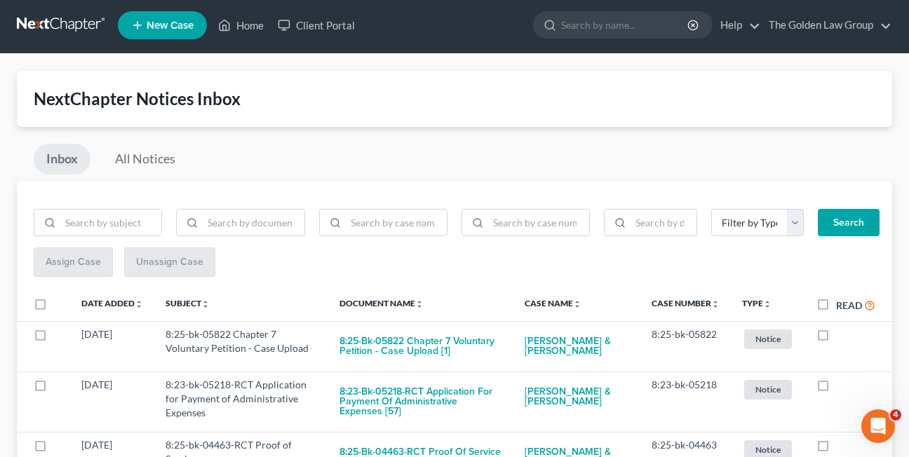
click at [836, 338] on label at bounding box center [836, 338] width 0 height 0
click at [842, 332] on input "checkbox" at bounding box center [846, 332] width 9 height 9
checkbox input "true"
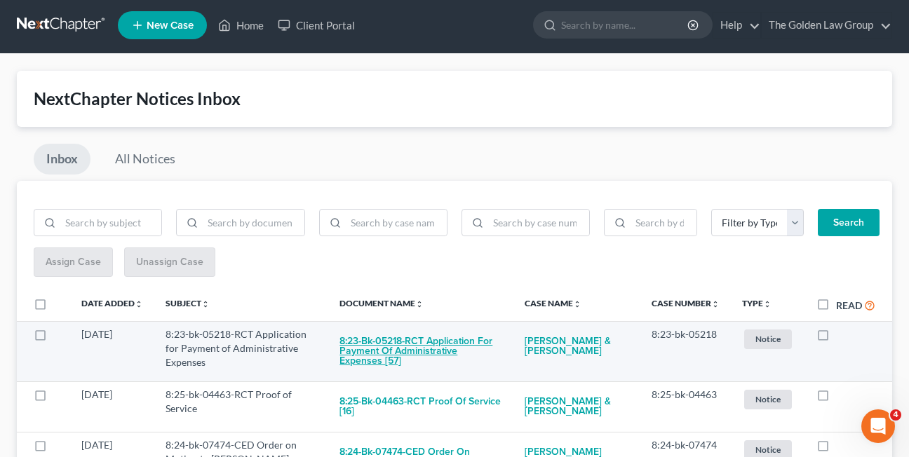
click at [434, 335] on button "8:23-bk-05218-RCT Application for Payment of Administrative Expenses [57]" at bounding box center [420, 352] width 163 height 48
checkbox input "true"
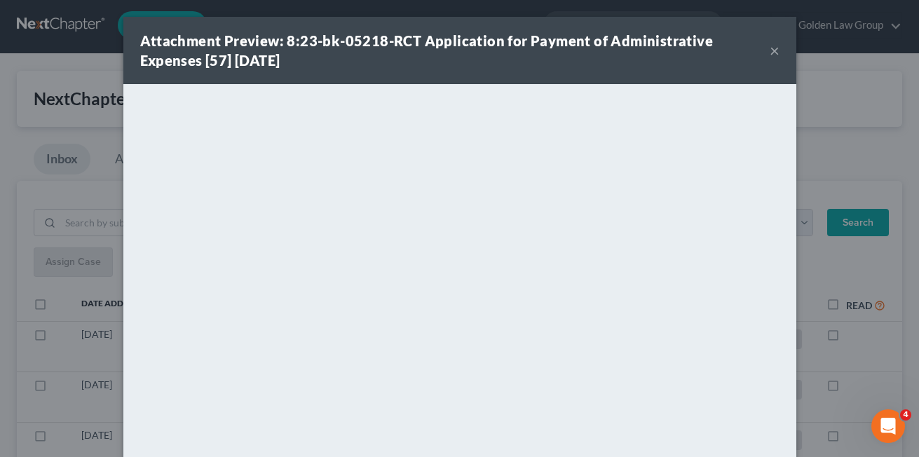
click at [770, 53] on button "×" at bounding box center [775, 50] width 10 height 17
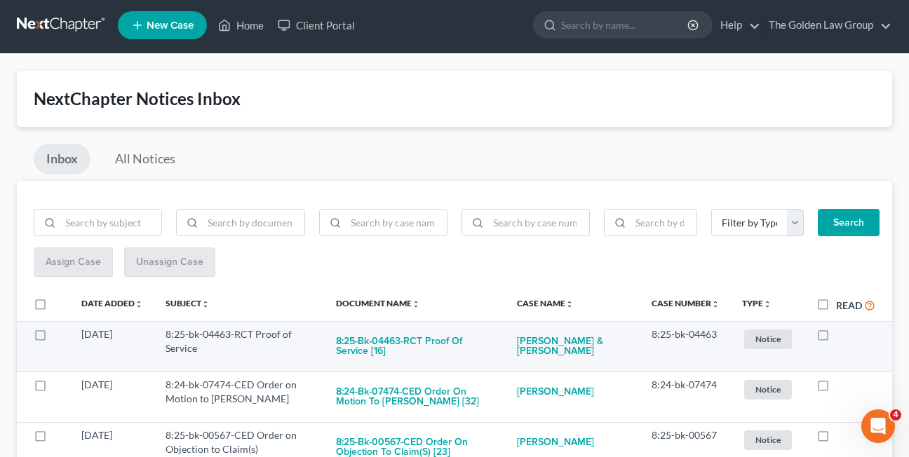
click at [836, 338] on label at bounding box center [836, 338] width 0 height 0
click at [842, 337] on input "checkbox" at bounding box center [846, 332] width 9 height 9
checkbox input "true"
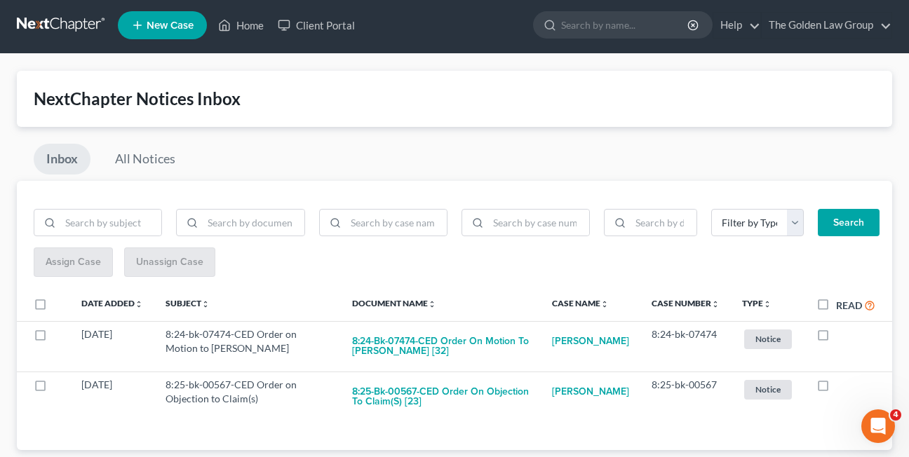
click at [620, 138] on div "NextChapter Notices Inbox Inbox All Notices Filter by Type Hearing Notice Proof…" at bounding box center [454, 260] width 875 height 379
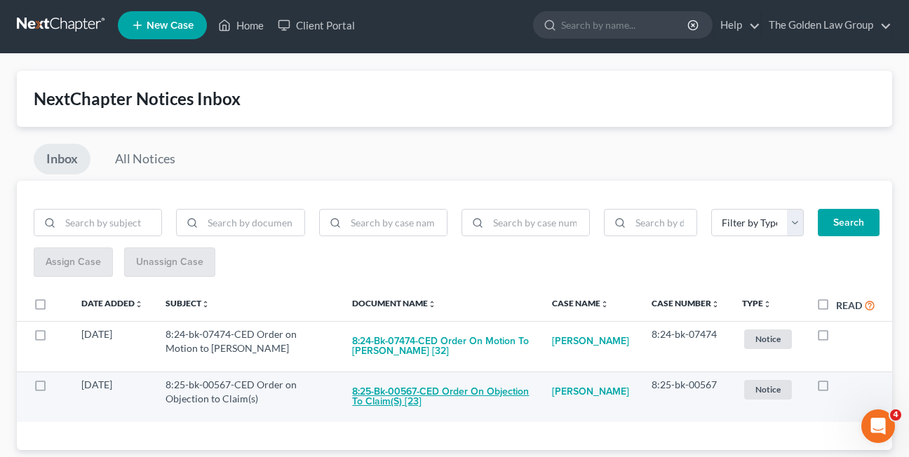
click at [382, 403] on button "8:25-bk-00567-CED Order on Objection to Claim(s) [23]" at bounding box center [440, 397] width 177 height 38
checkbox input "true"
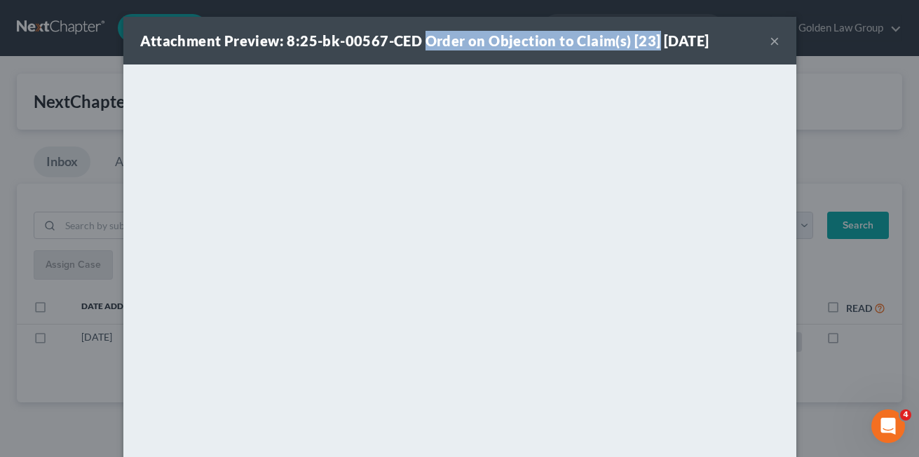
drag, startPoint x: 419, startPoint y: 42, endPoint x: 648, endPoint y: 42, distance: 228.6
click at [648, 42] on strong "Attachment Preview: 8:25-bk-00567-CED Order on Objection to Claim(s) [23] 08/13…" at bounding box center [425, 40] width 570 height 17
copy strong "Order on Objection to Claim(s) [23]"
click at [770, 41] on button "×" at bounding box center [775, 40] width 10 height 17
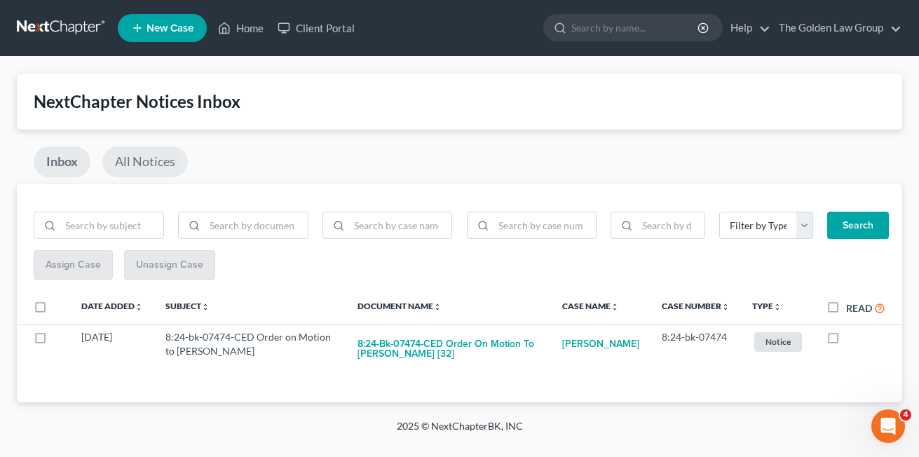
click at [166, 163] on link "All Notices" at bounding box center [145, 162] width 86 height 31
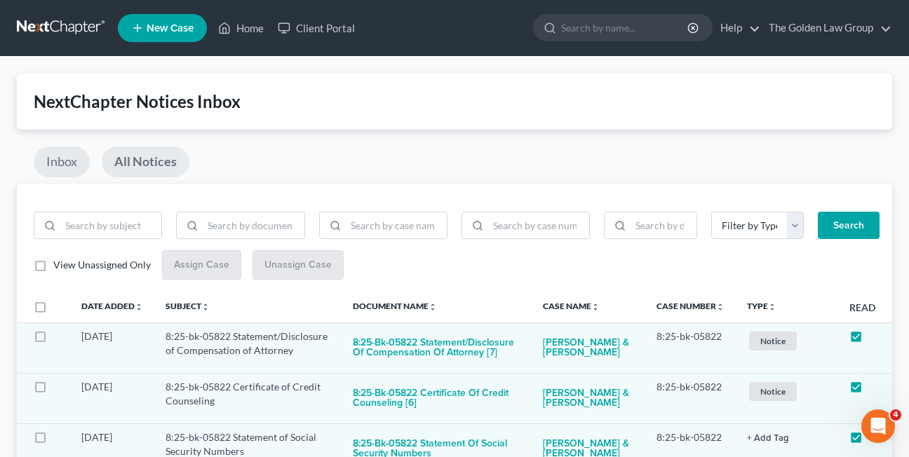
click at [70, 163] on link "Inbox" at bounding box center [62, 162] width 56 height 31
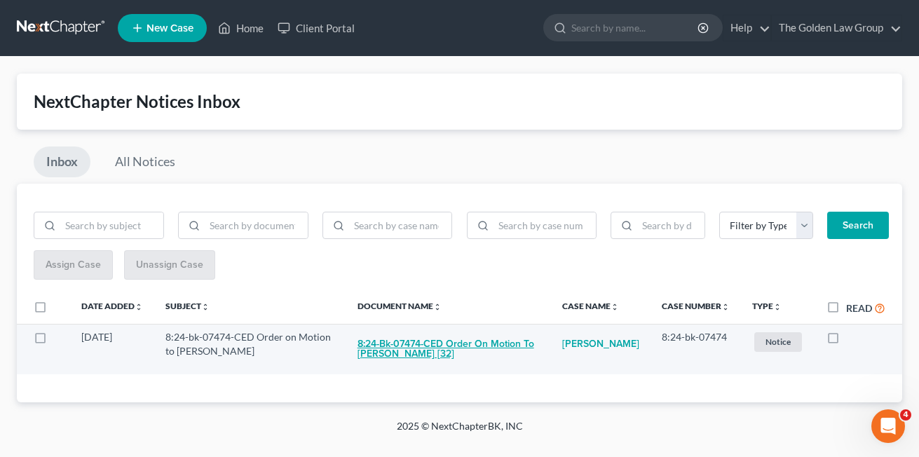
click at [385, 344] on button "8:24-bk-07474-CED Order on Motion to [PERSON_NAME] [32]" at bounding box center [449, 349] width 182 height 38
checkbox input "true"
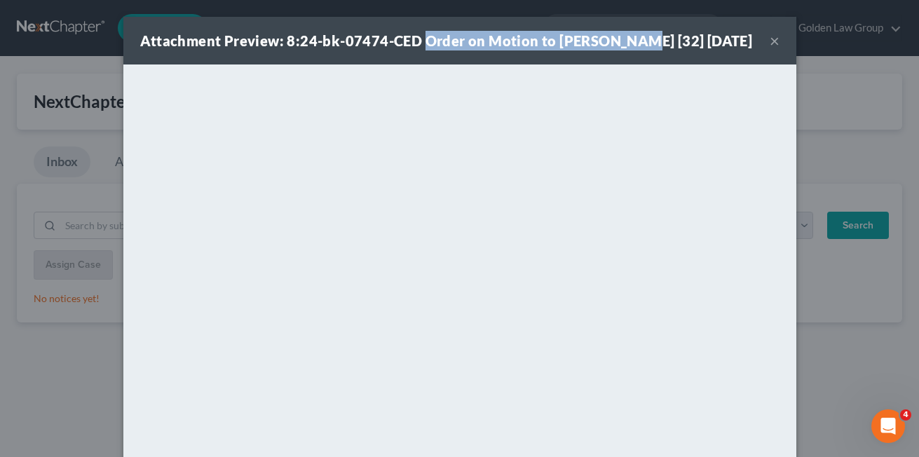
drag, startPoint x: 419, startPoint y: 39, endPoint x: 624, endPoint y: 40, distance: 204.1
click at [624, 40] on strong "Attachment Preview: 8:24-bk-07474-CED Order on Motion to [PERSON_NAME] [32] [DA…" at bounding box center [446, 40] width 613 height 17
copy strong "Order on Motion to [PERSON_NAME] [32]"
click at [770, 43] on button "×" at bounding box center [775, 40] width 10 height 17
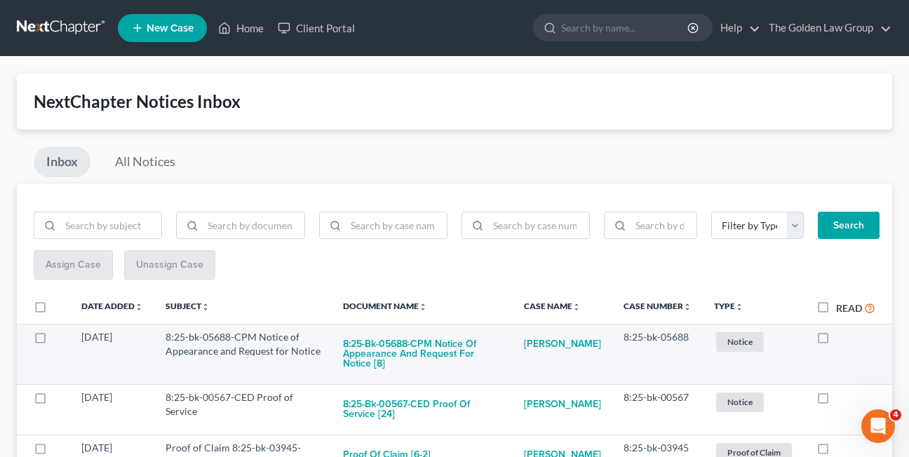
click at [836, 341] on label at bounding box center [836, 341] width 0 height 0
click at [842, 339] on input "checkbox" at bounding box center [846, 334] width 9 height 9
checkbox input "true"
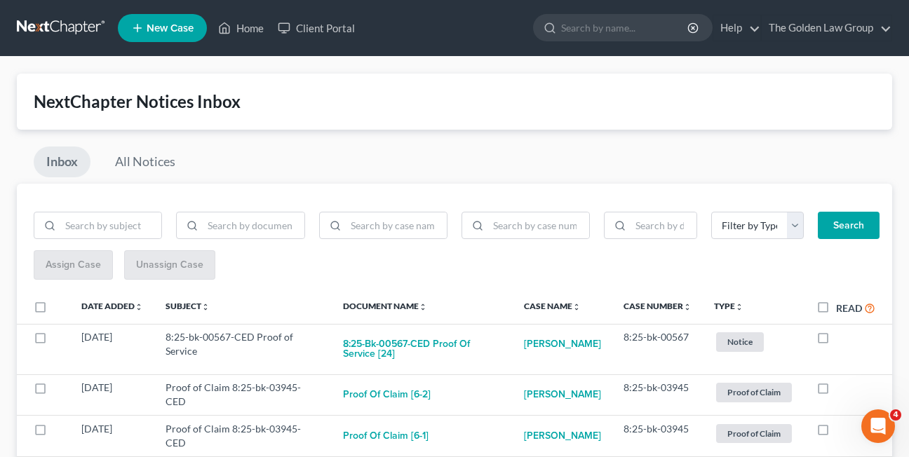
click at [836, 341] on label at bounding box center [836, 341] width 0 height 0
click at [842, 339] on input "checkbox" at bounding box center [846, 334] width 9 height 9
checkbox input "true"
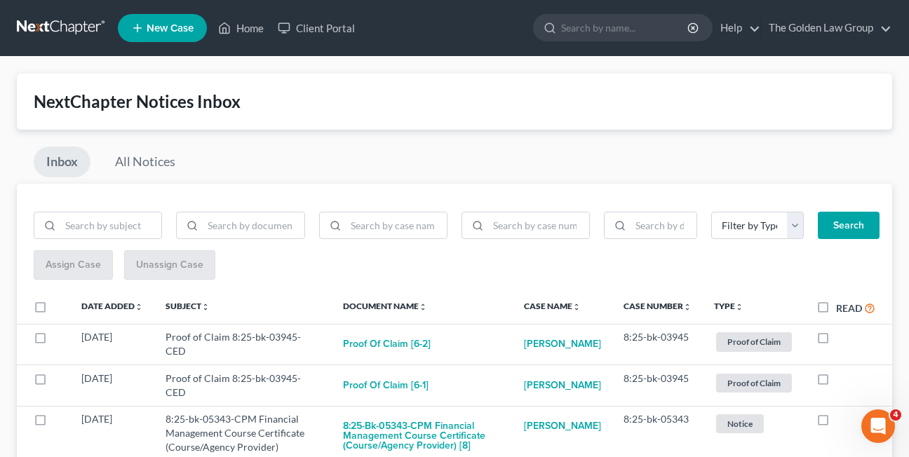
click at [836, 341] on label at bounding box center [836, 341] width 0 height 0
click at [842, 339] on input "checkbox" at bounding box center [846, 334] width 9 height 9
checkbox input "true"
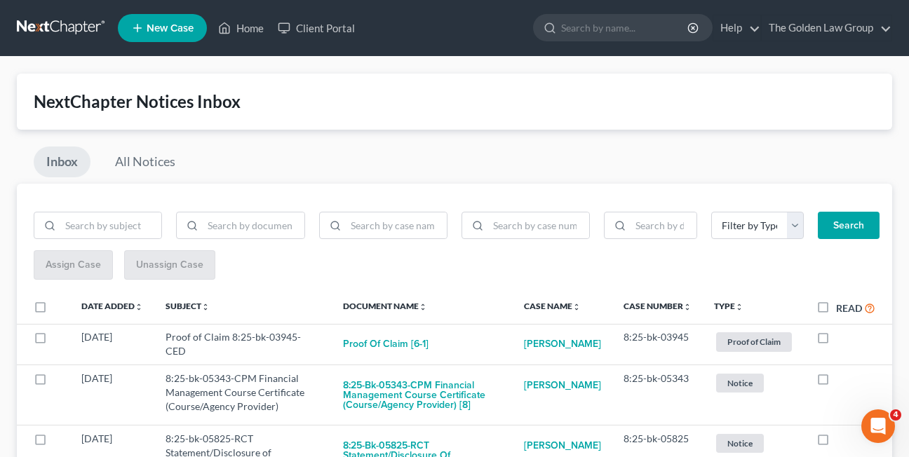
click at [836, 341] on label at bounding box center [836, 341] width 0 height 0
click at [842, 339] on input "checkbox" at bounding box center [846, 334] width 9 height 9
checkbox input "true"
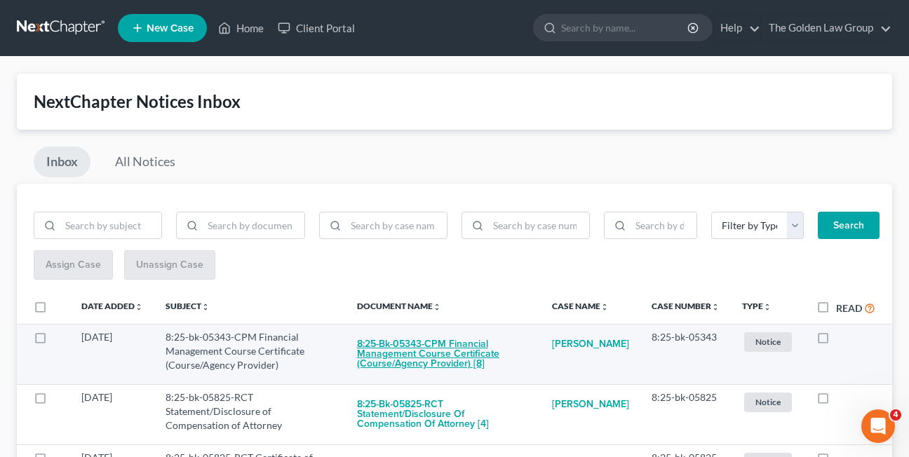
click at [407, 358] on button "8:25-bk-05343-CPM Financial Management Course Certificate (Course/Agency Provid…" at bounding box center [443, 354] width 173 height 48
checkbox input "true"
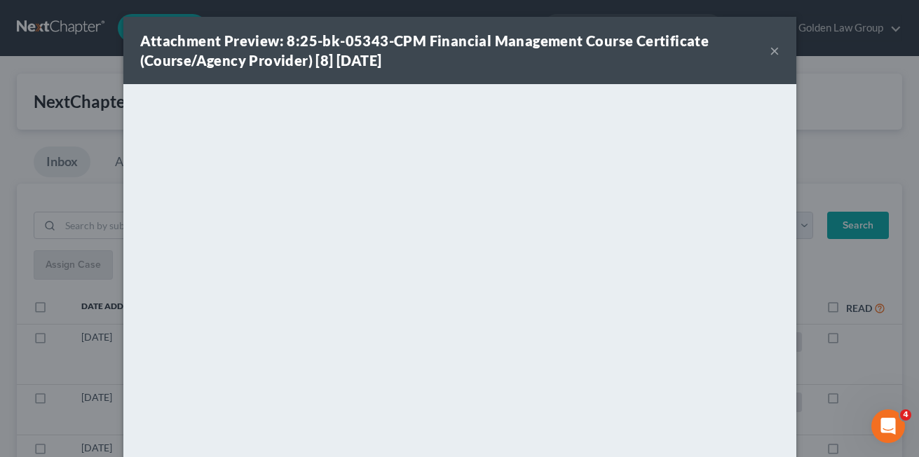
click at [770, 53] on button "×" at bounding box center [775, 50] width 10 height 17
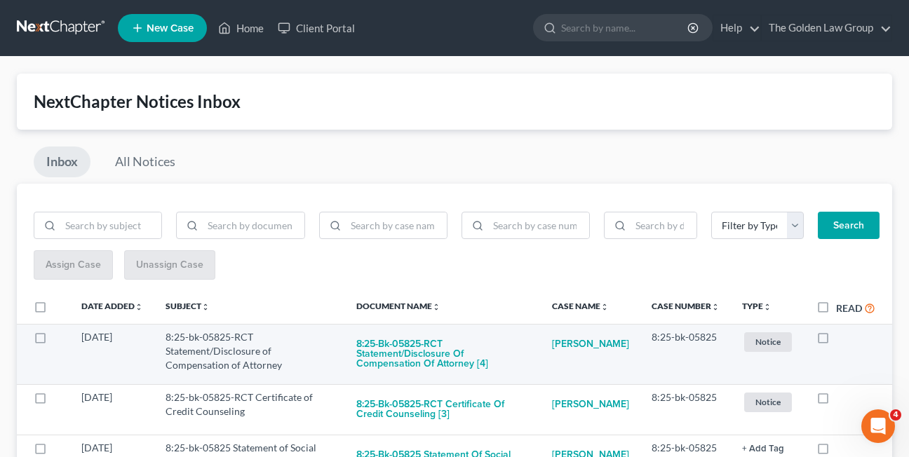
click at [836, 341] on label at bounding box center [836, 341] width 0 height 0
click at [842, 338] on input "checkbox" at bounding box center [846, 334] width 9 height 9
checkbox input "true"
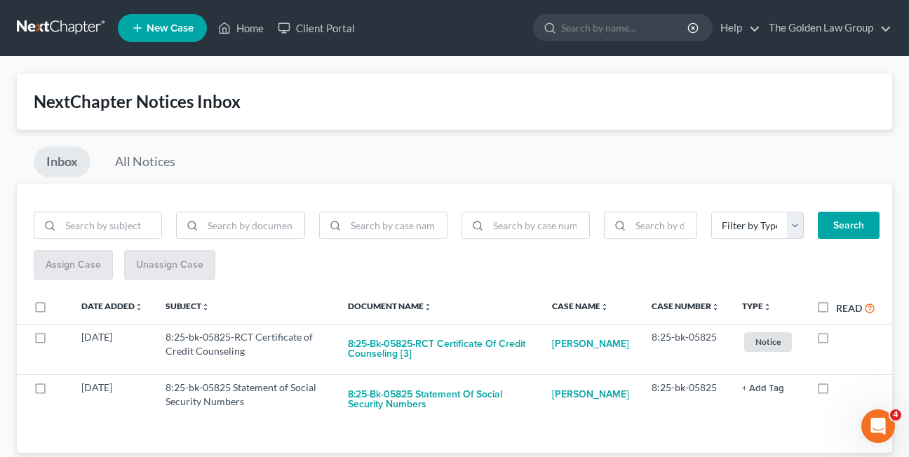
click at [836, 341] on label at bounding box center [836, 341] width 0 height 0
click at [842, 338] on input "checkbox" at bounding box center [846, 334] width 9 height 9
checkbox input "true"
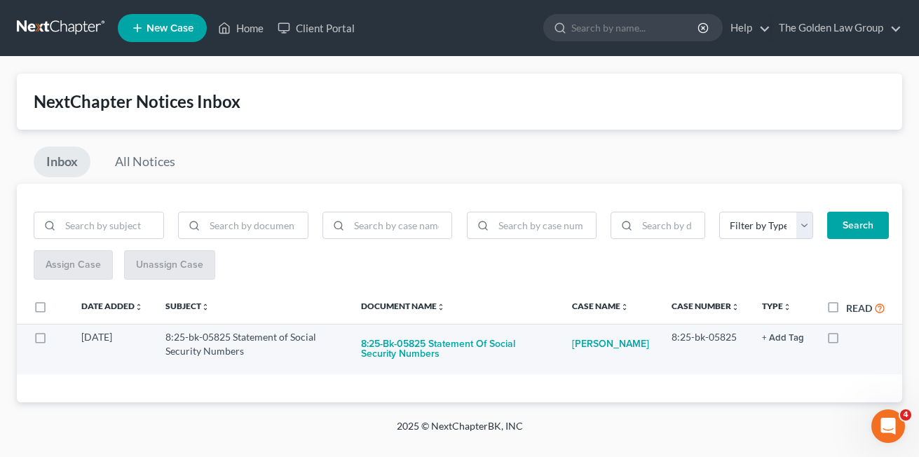
click at [847, 341] on label at bounding box center [847, 341] width 0 height 0
click at [852, 339] on input "checkbox" at bounding box center [856, 334] width 9 height 9
checkbox input "true"
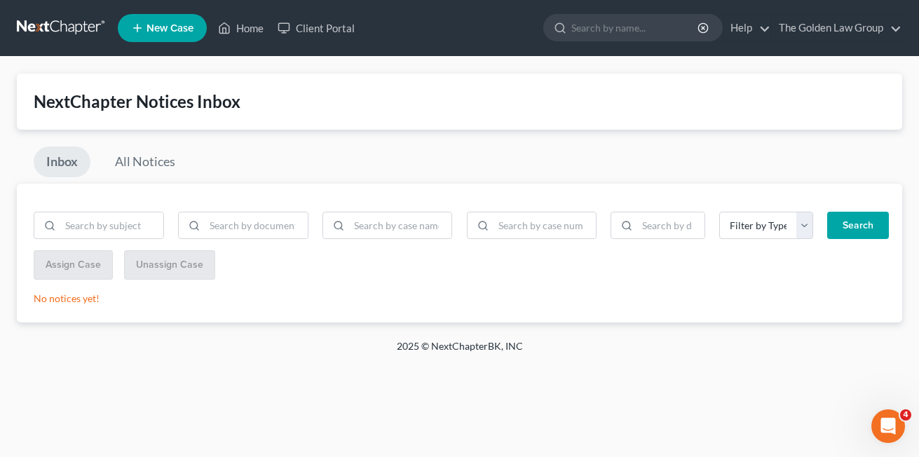
click at [32, 381] on div "Home New Case Client Portal The Golden Law Group elizabeth@brandonlawyer.com My…" at bounding box center [459, 228] width 919 height 457
